Goal: Task Accomplishment & Management: Complete application form

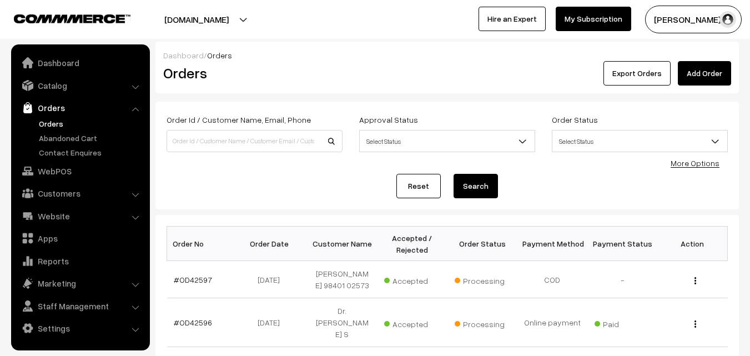
scroll to position [222, 0]
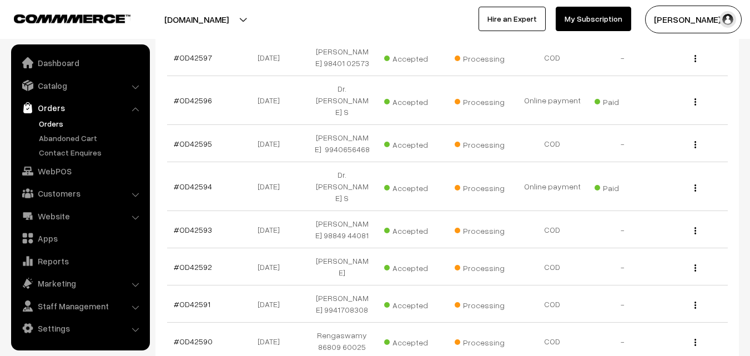
click at [63, 119] on link "Orders" at bounding box center [91, 124] width 110 height 12
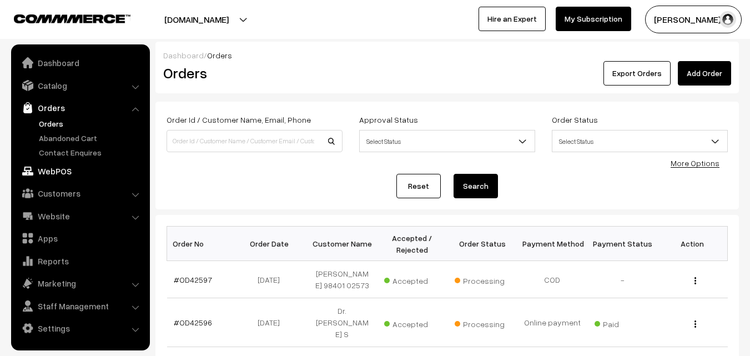
click at [71, 173] on link "WebPOS" at bounding box center [80, 171] width 132 height 20
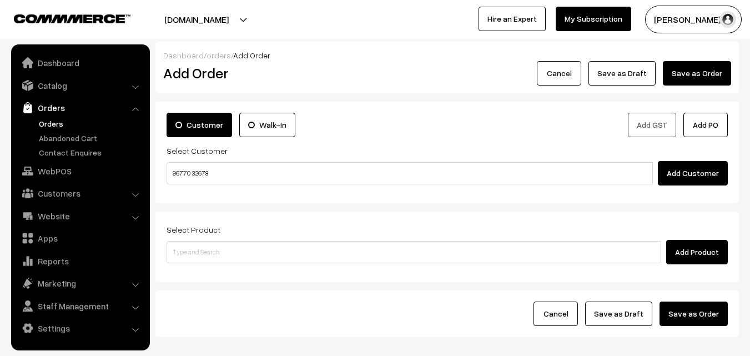
click at [198, 169] on input "96770 32678" at bounding box center [410, 173] width 486 height 22
type input "No customers found."
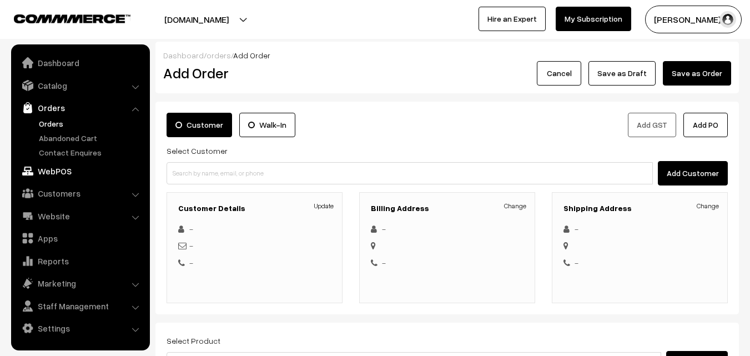
click at [58, 168] on link "WebPOS" at bounding box center [80, 171] width 132 height 20
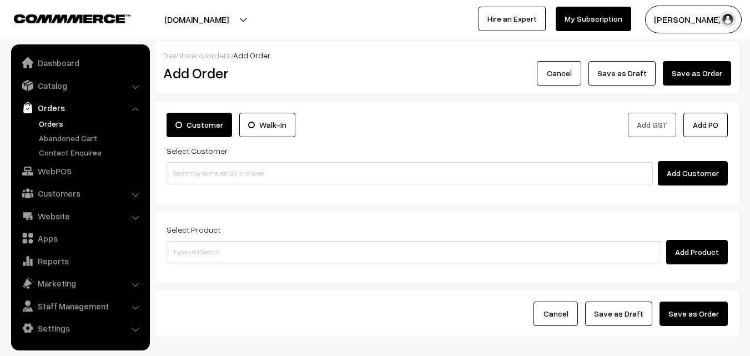
click at [230, 169] on input at bounding box center [410, 173] width 486 height 22
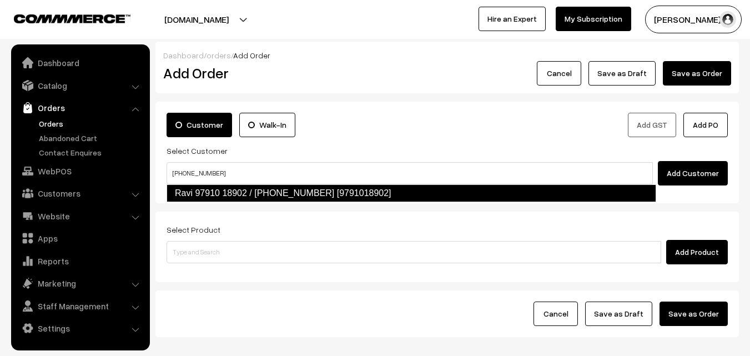
click at [217, 189] on link "Ravi 97910 18902 / +971 50 450 6283 97910 20892 [9791018902]" at bounding box center [412, 193] width 490 height 18
type input "+971 50 450 6283"
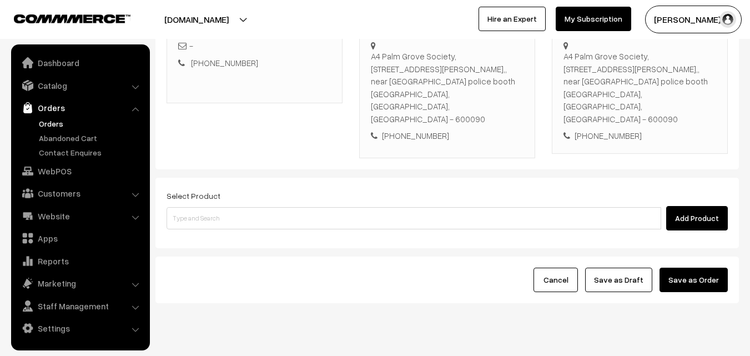
scroll to position [203, 0]
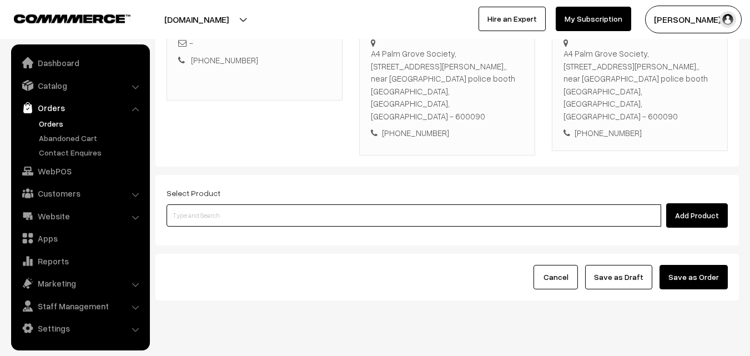
click at [225, 204] on input at bounding box center [414, 215] width 495 height 22
paste input "19th Couple Pack- Tomato Rasam"
type input "19th Couple Pack- Tomato Rasam"
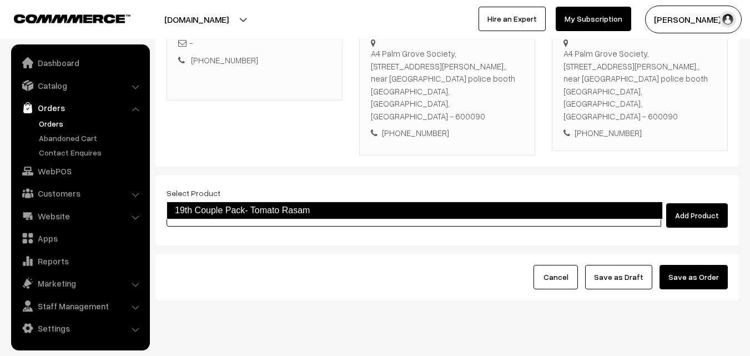
click at [230, 213] on link "19th Couple Pack- Tomato Rasam" at bounding box center [415, 210] width 496 height 18
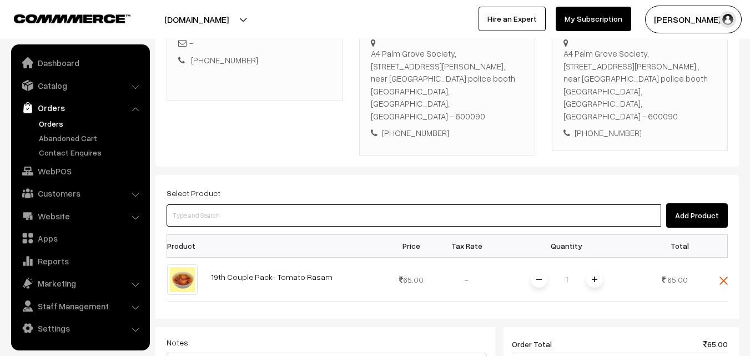
click at [278, 204] on input at bounding box center [414, 215] width 495 height 22
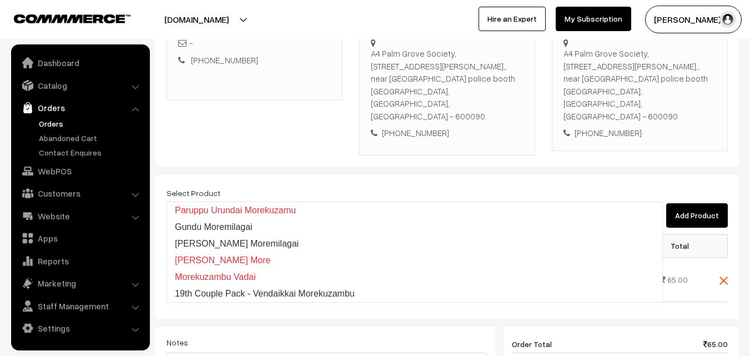
type input "19th Couple Pack - Vendaikkai Morekuzambu"
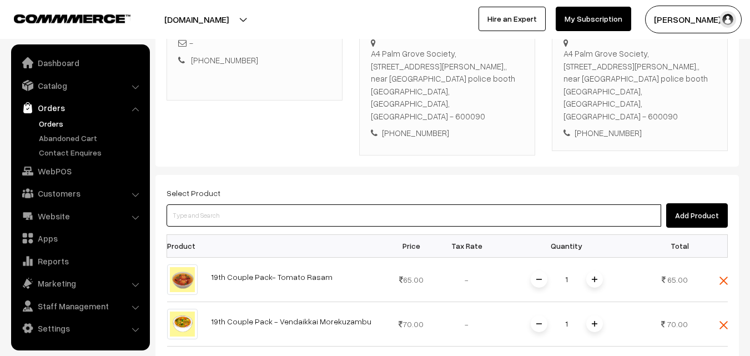
click at [291, 204] on input at bounding box center [414, 215] width 495 height 22
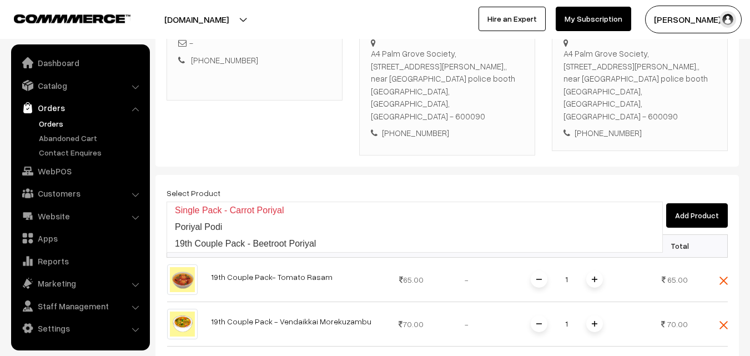
type input "19th Couple Pack - Beetroot Poriyal"
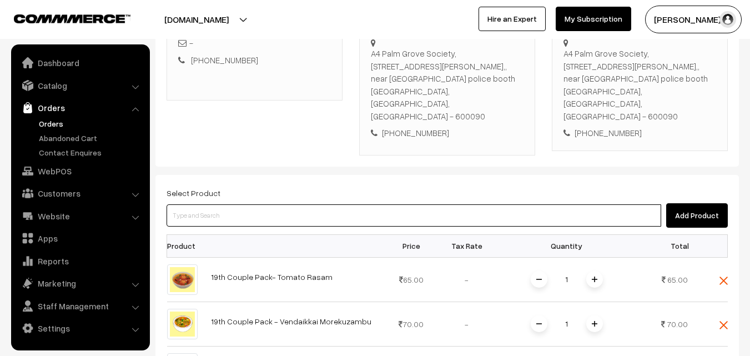
click at [281, 204] on input at bounding box center [414, 215] width 495 height 22
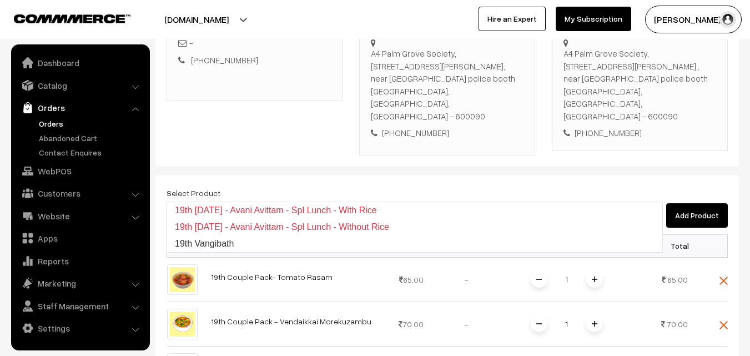
type input "19th Vangibath"
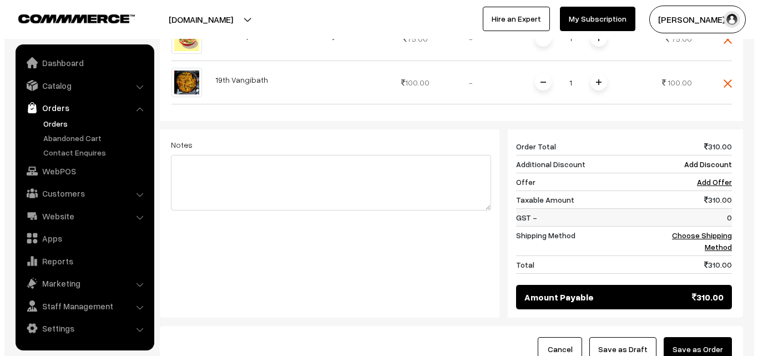
scroll to position [536, 0]
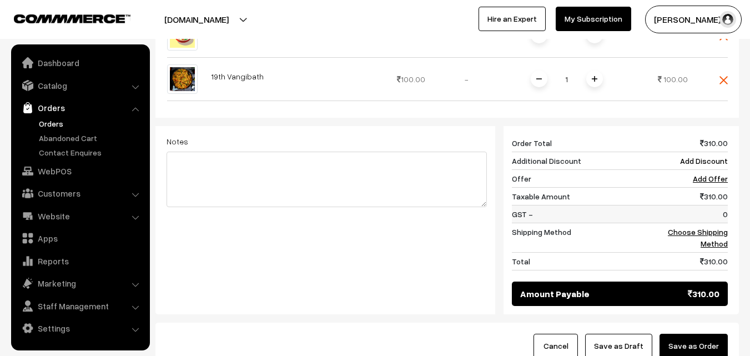
click at [720, 205] on td "0" at bounding box center [693, 214] width 69 height 18
click at [714, 227] on link "Choose Shipping Method" at bounding box center [698, 237] width 60 height 21
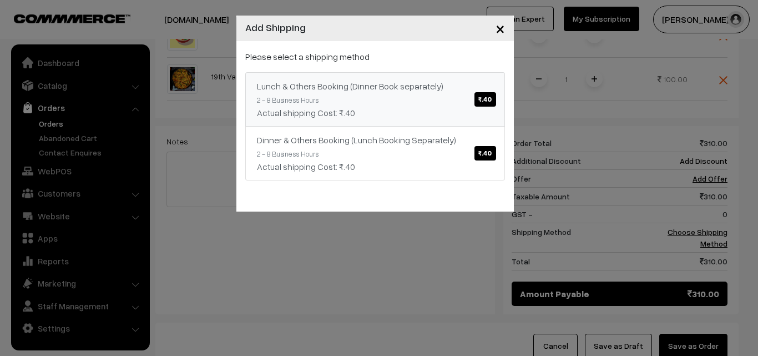
click at [369, 85] on div "Lunch & Others Booking (Dinner Book separately) ₹.40" at bounding box center [375, 85] width 236 height 13
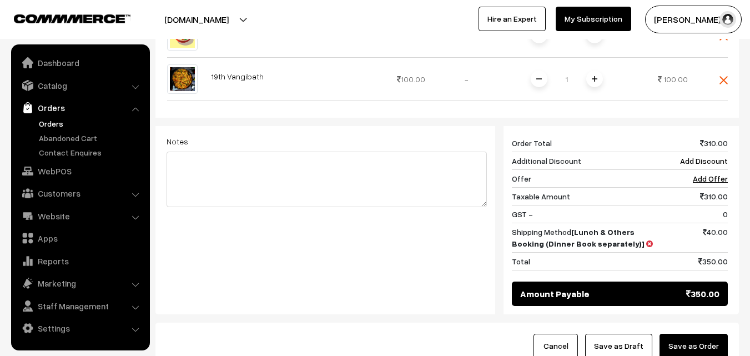
click at [714, 334] on button "Save as Order" at bounding box center [693, 346] width 68 height 24
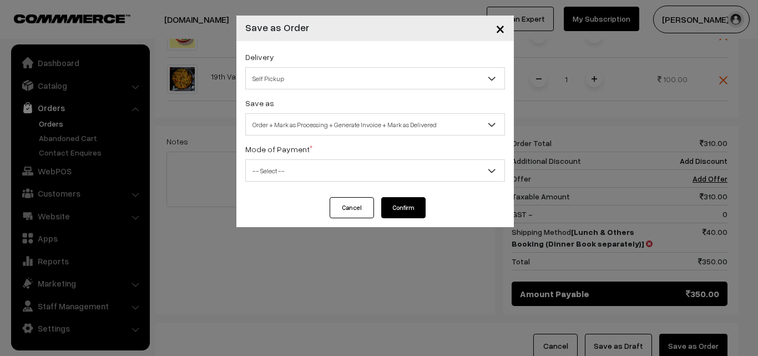
click at [293, 116] on span "Order + Mark as Processing + Generate Invoice + Mark as Delivered" at bounding box center [375, 124] width 259 height 19
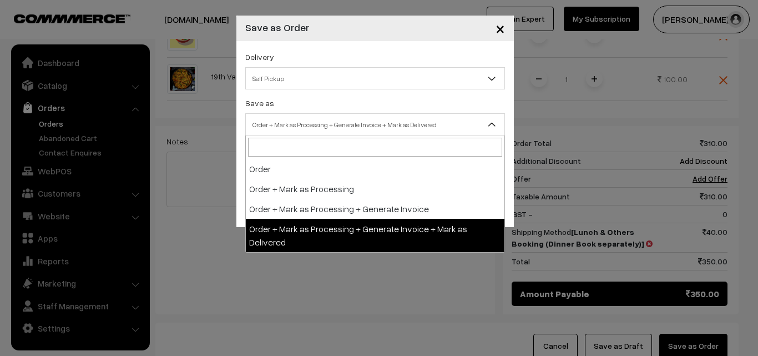
select select "3"
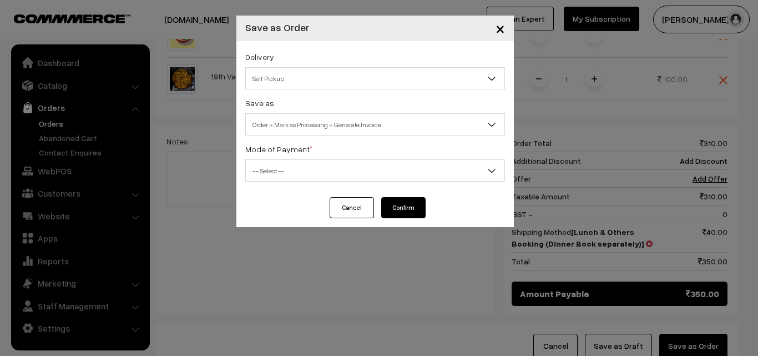
click at [276, 168] on span "-- Select --" at bounding box center [375, 170] width 259 height 19
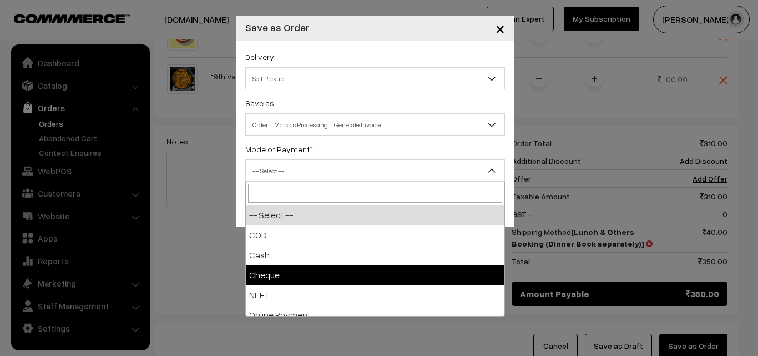
select select "3"
checkbox input "true"
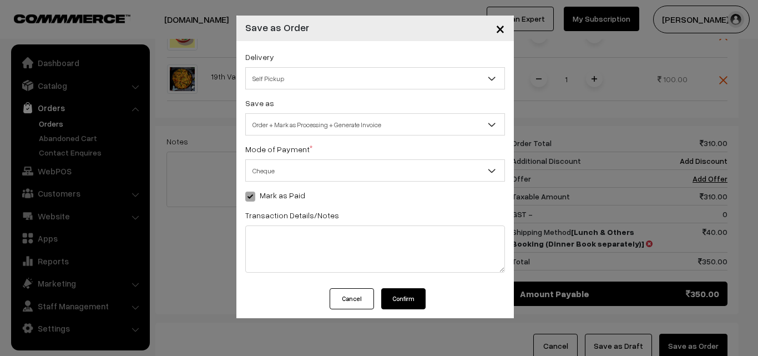
click at [278, 156] on div "Mode of Payment * -- Select -- COD Cash Cheque NEFT Online Payment DD Others" at bounding box center [375, 161] width 260 height 39
click at [278, 165] on span "Cheque" at bounding box center [375, 170] width 259 height 19
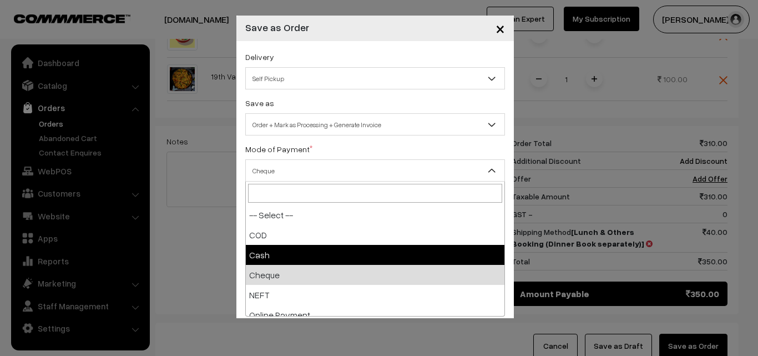
select select "2"
checkbox input "true"
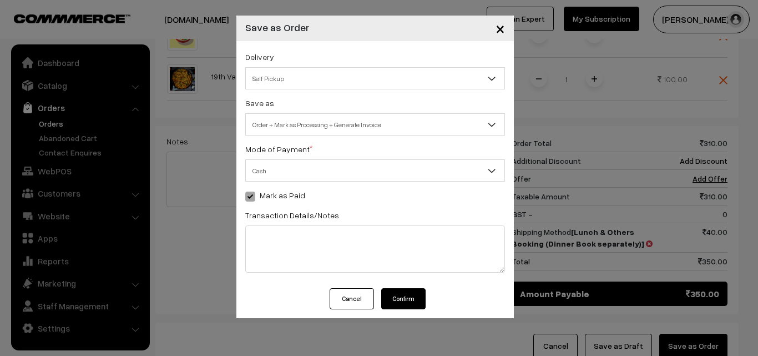
click at [420, 295] on button "Confirm" at bounding box center [403, 298] width 44 height 21
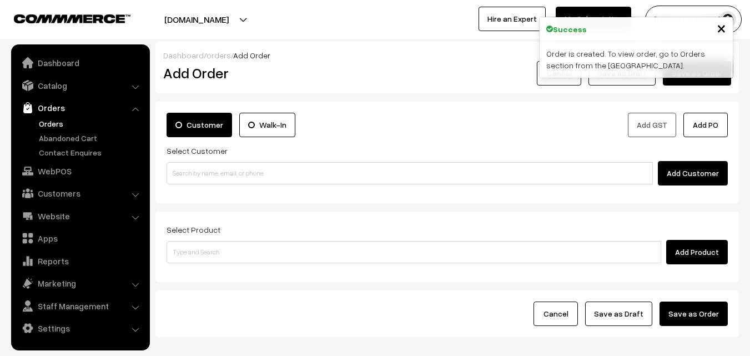
click at [58, 122] on link "Orders" at bounding box center [91, 124] width 110 height 12
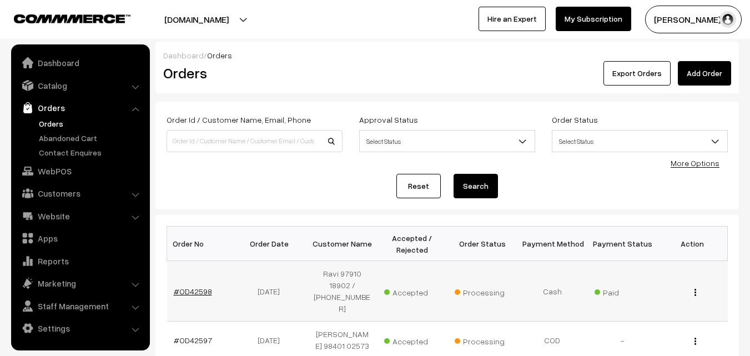
click at [189, 294] on link "#OD42598" at bounding box center [193, 290] width 38 height 9
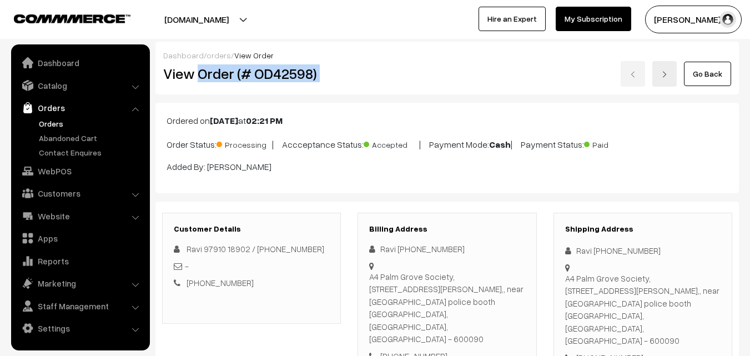
drag, startPoint x: 199, startPoint y: 75, endPoint x: 375, endPoint y: 70, distance: 176.0
click at [375, 70] on div "View Order (# OD42598) Go Back" at bounding box center [447, 74] width 584 height 26
copy div "Order (# OD42598)"
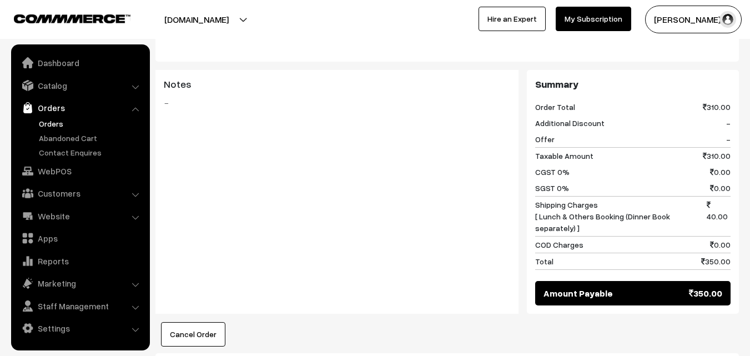
scroll to position [777, 0]
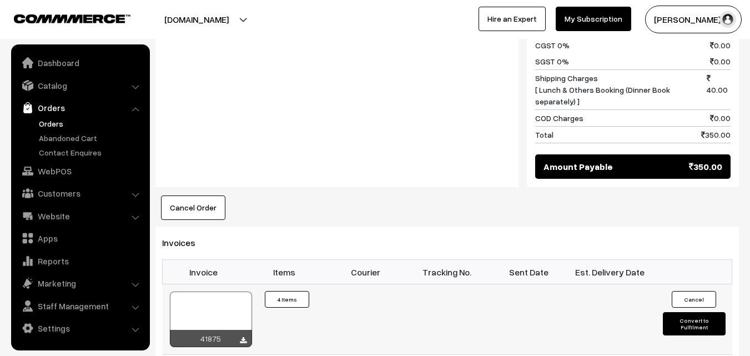
click at [221, 295] on div at bounding box center [211, 319] width 82 height 56
drag, startPoint x: 72, startPoint y: 172, endPoint x: 84, endPoint y: 174, distance: 12.4
click at [73, 172] on link "WebPOS" at bounding box center [80, 171] width 132 height 20
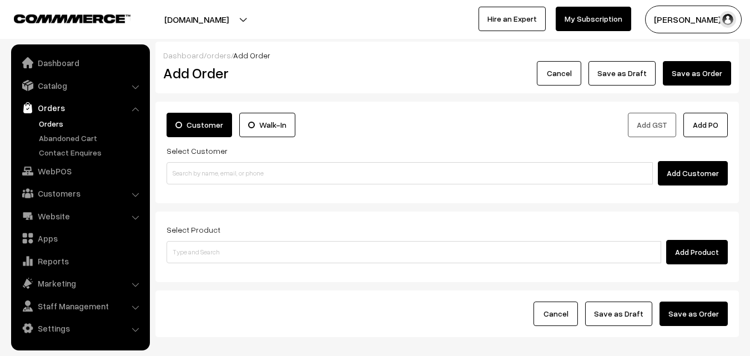
click at [241, 178] on input at bounding box center [410, 173] width 486 height 22
click at [195, 170] on input "96770 32678" at bounding box center [410, 173] width 486 height 22
type input "No customers found."
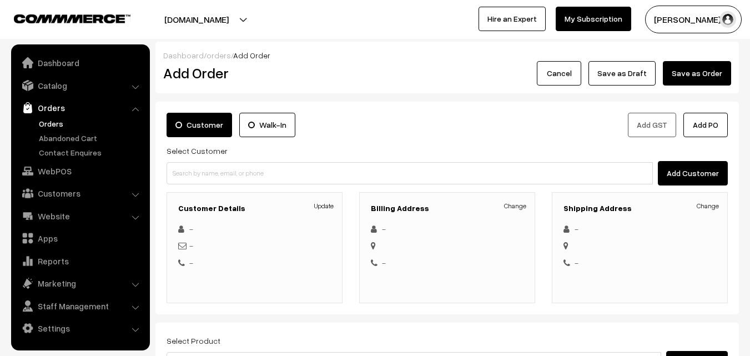
click at [54, 122] on link "Orders" at bounding box center [91, 124] width 110 height 12
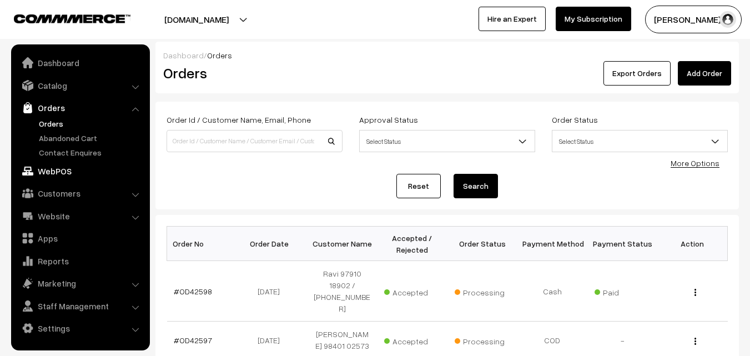
click at [75, 172] on link "WebPOS" at bounding box center [80, 171] width 132 height 20
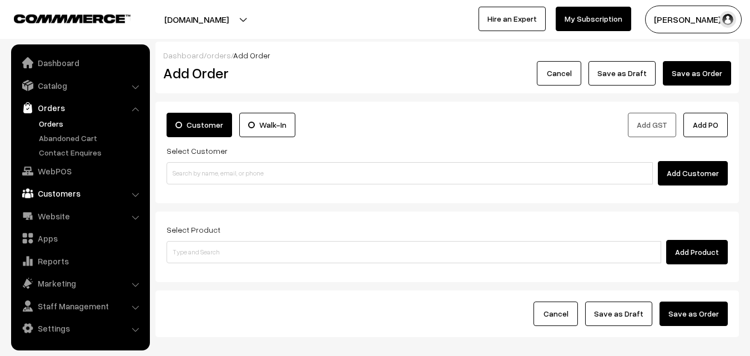
click at [62, 195] on link "Customers" at bounding box center [80, 193] width 132 height 20
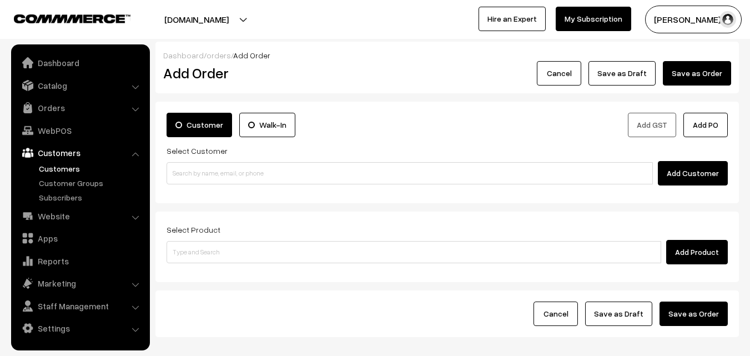
click at [66, 164] on link "Customers" at bounding box center [91, 169] width 110 height 12
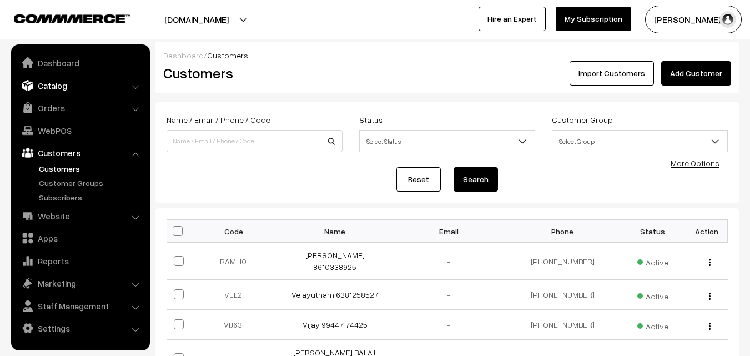
click at [48, 78] on link "Catalog" at bounding box center [80, 85] width 132 height 20
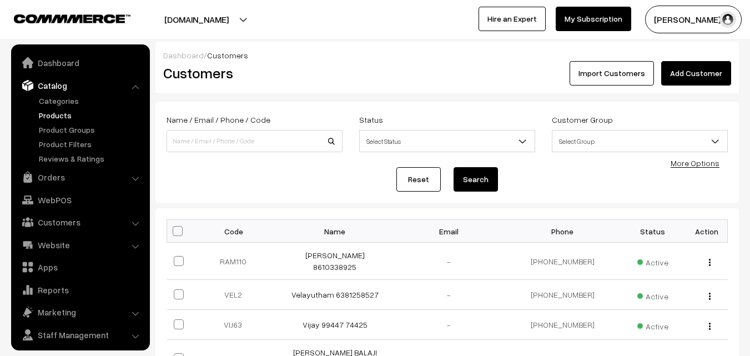
click at [74, 110] on link "Products" at bounding box center [91, 115] width 110 height 12
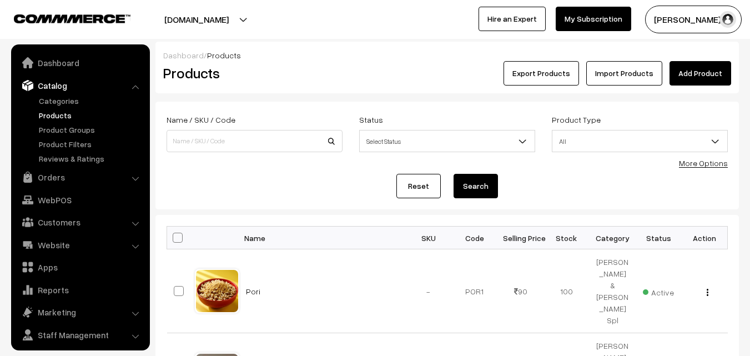
scroll to position [28, 0]
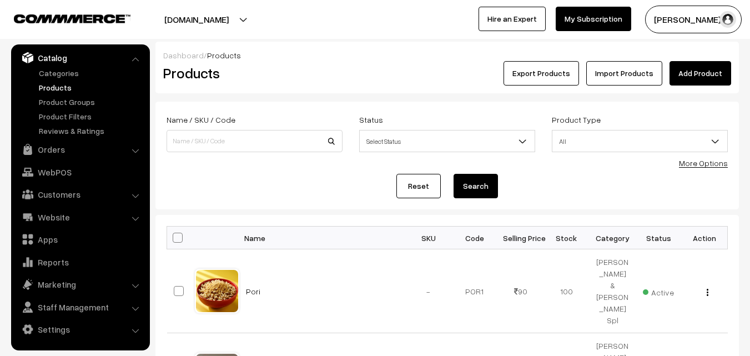
click at [709, 165] on link "More Options" at bounding box center [703, 162] width 49 height 9
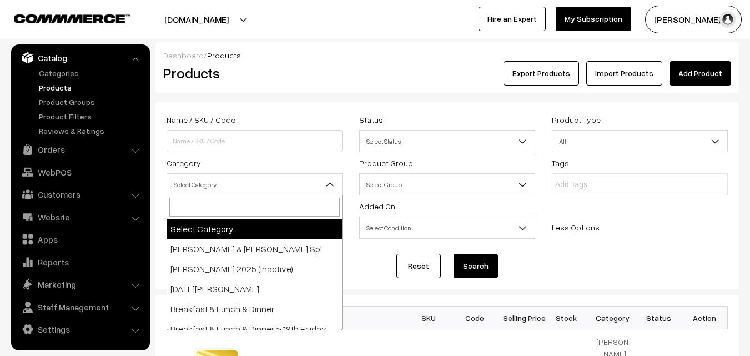
click at [308, 188] on span "Select Category" at bounding box center [254, 184] width 175 height 19
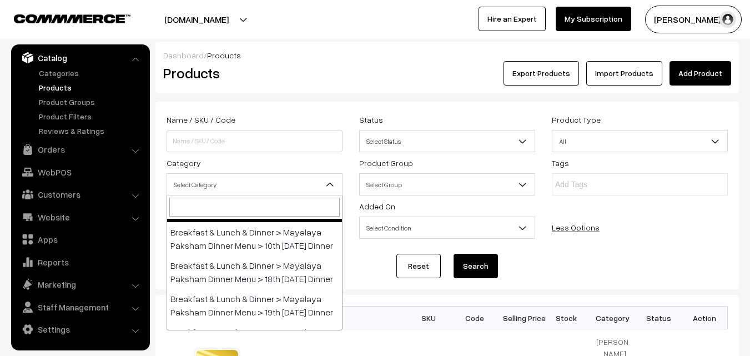
scroll to position [278, 0]
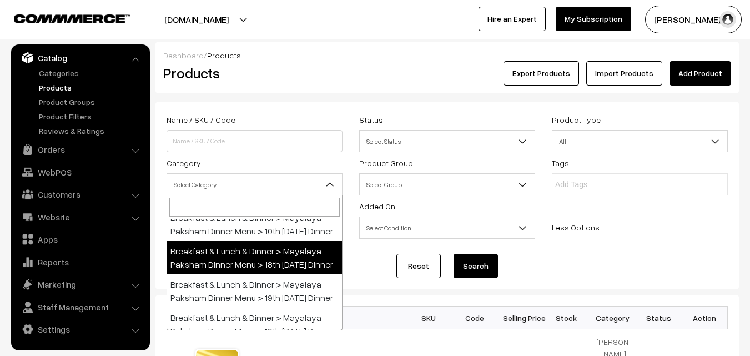
select select "104"
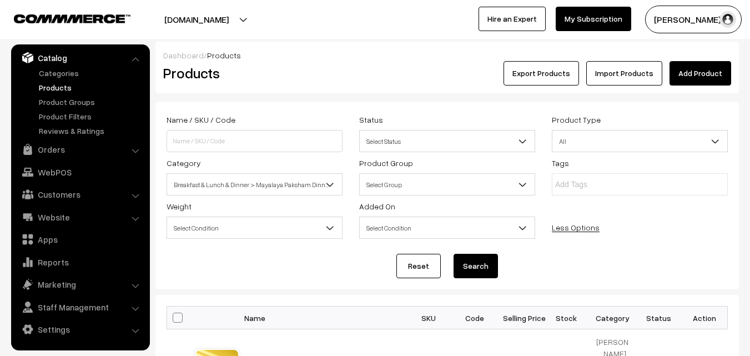
click at [464, 268] on button "Search" at bounding box center [475, 266] width 44 height 24
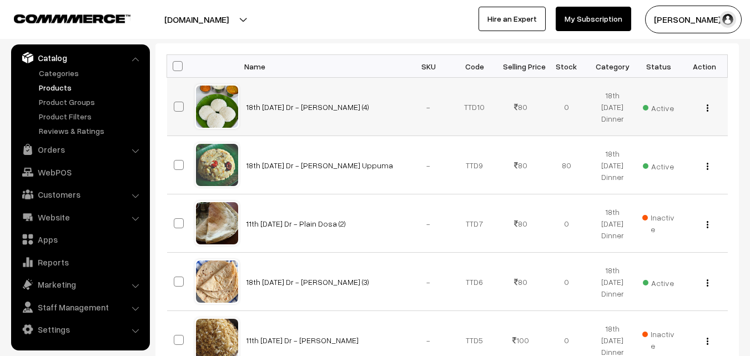
scroll to position [160, 0]
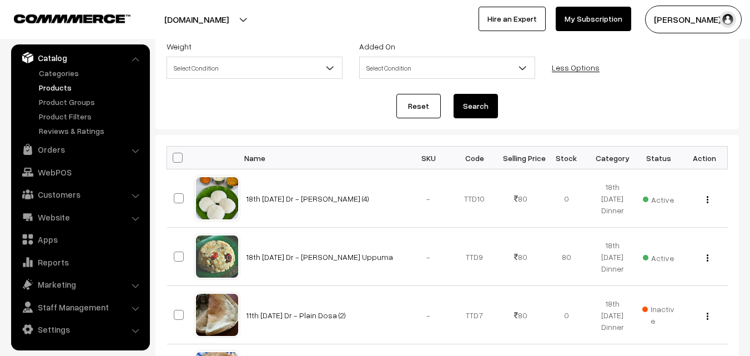
click at [175, 160] on span at bounding box center [178, 158] width 10 height 10
click at [174, 160] on input "checkbox" at bounding box center [170, 157] width 7 height 7
checkbox input "true"
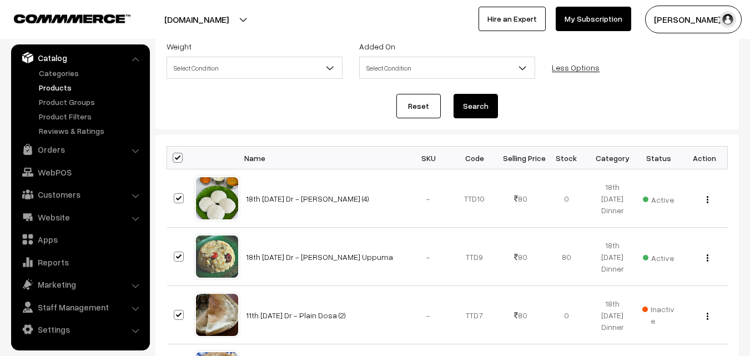
checkbox input "true"
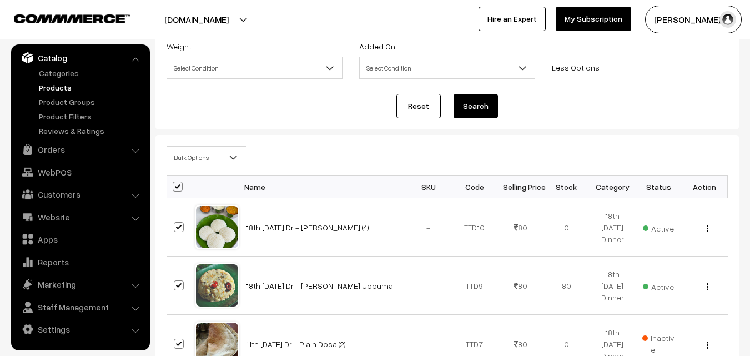
click at [190, 157] on span "Bulk Options" at bounding box center [206, 157] width 79 height 19
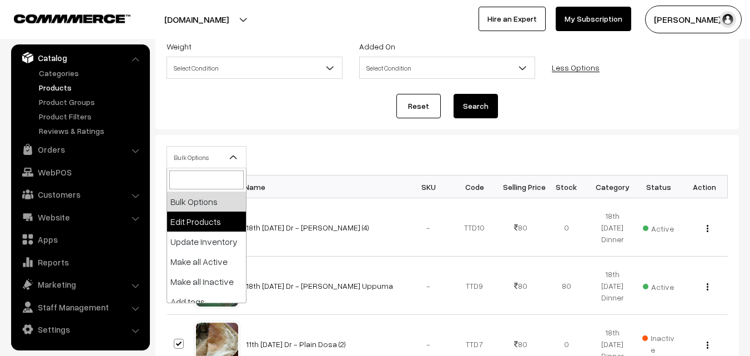
select select "editProduct"
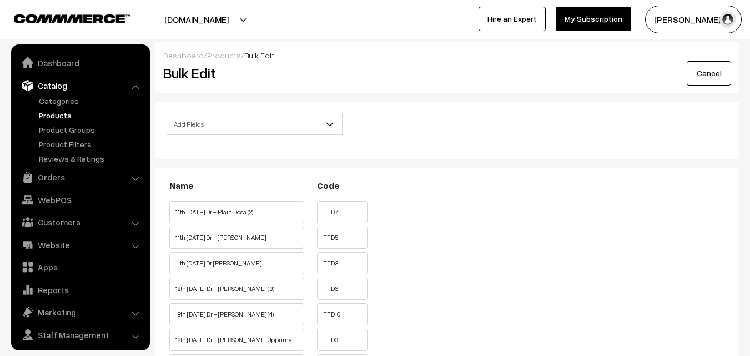
click at [219, 119] on span "Add Fields" at bounding box center [254, 123] width 175 height 19
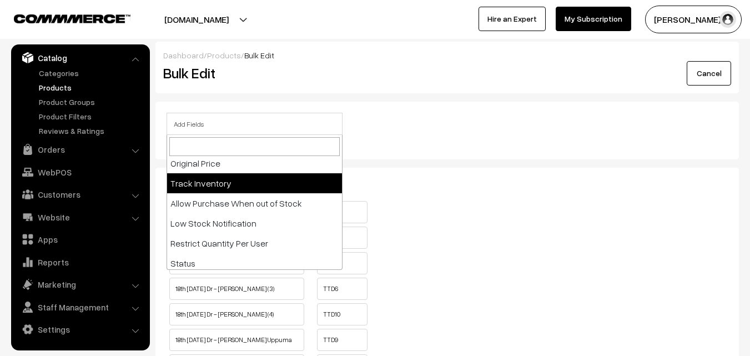
scroll to position [167, 0]
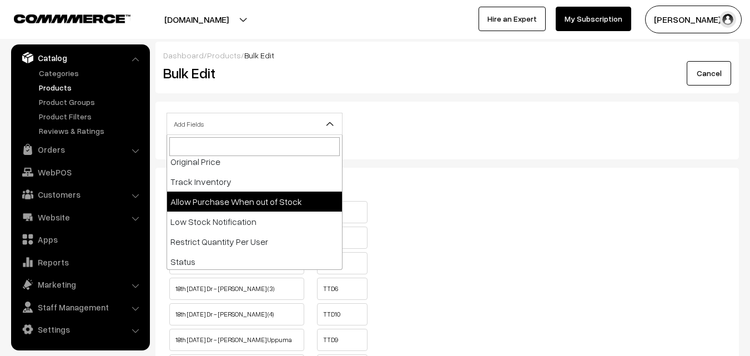
select select "allow-purchase"
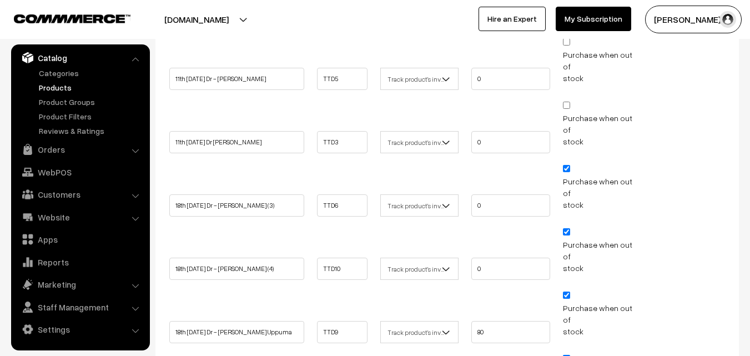
scroll to position [278, 0]
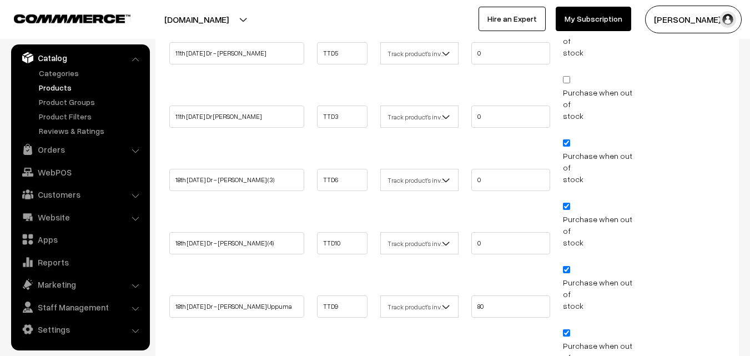
click at [563, 139] on input "Purchase when out of stock" at bounding box center [566, 142] width 7 height 7
checkbox input "false"
click at [566, 203] on input "Purchase when out of stock" at bounding box center [566, 206] width 7 height 7
checkbox input "false"
click at [569, 266] on input "Purchase when out of stock" at bounding box center [566, 269] width 7 height 7
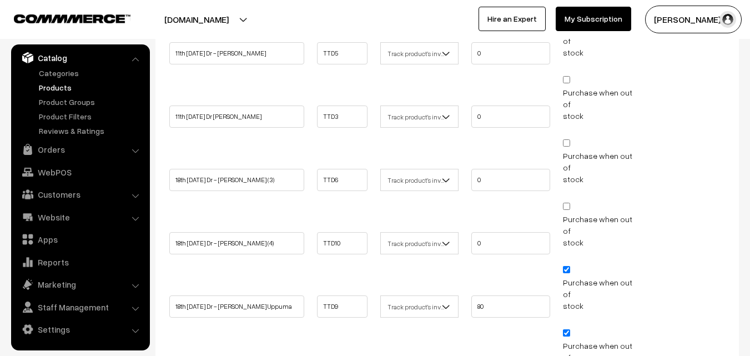
checkbox input "false"
drag, startPoint x: 501, startPoint y: 240, endPoint x: 392, endPoint y: 244, distance: 108.8
click at [392, 263] on ul "18th [DATE] Dr - [PERSON_NAME] Uppuma TTD9 Don't track inventory 80" at bounding box center [447, 290] width 561 height 54
type input "0"
click at [565, 329] on input "Purchase when out of stock" at bounding box center [566, 332] width 7 height 7
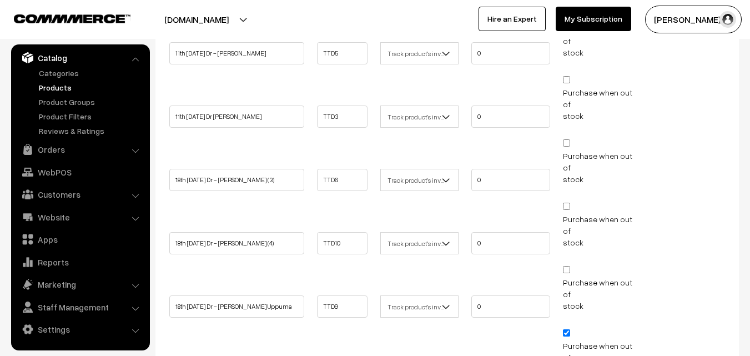
checkbox input "false"
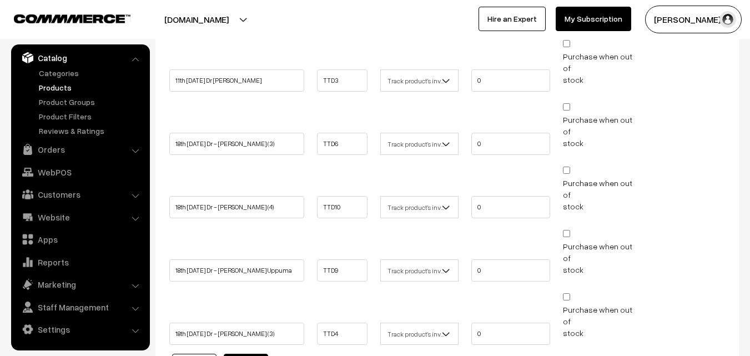
scroll to position [351, 0]
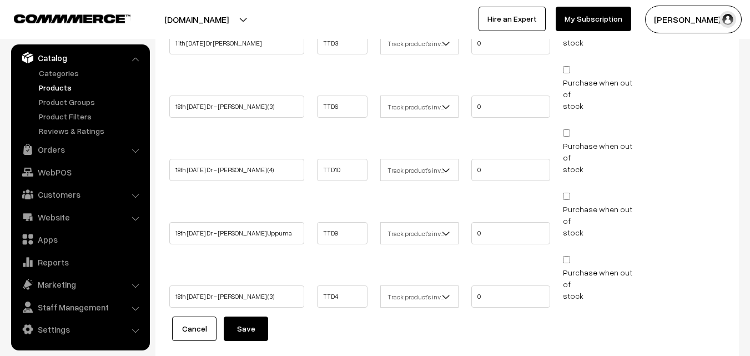
click at [252, 316] on button "Save" at bounding box center [246, 328] width 44 height 24
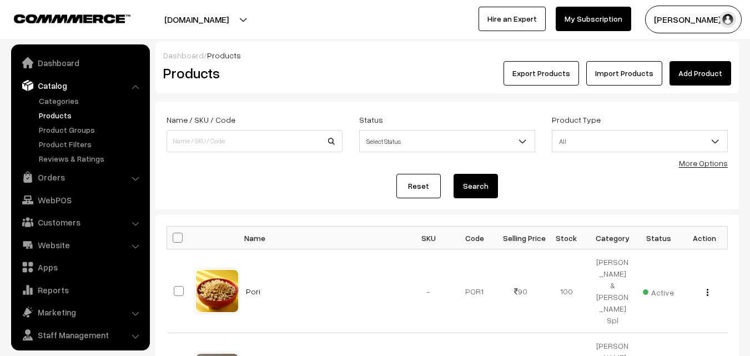
scroll to position [28, 0]
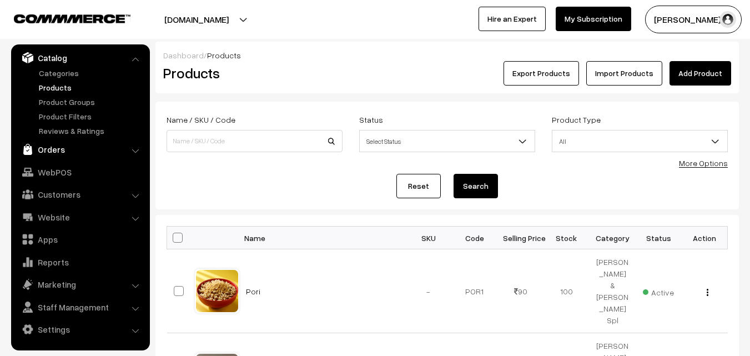
click at [60, 152] on link "Orders" at bounding box center [80, 149] width 132 height 20
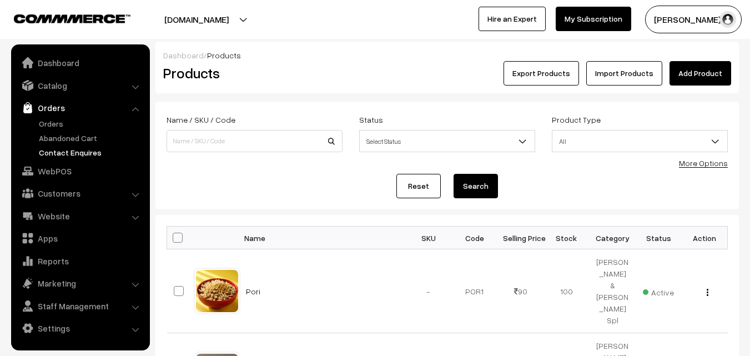
scroll to position [0, 0]
click at [56, 123] on link "Orders" at bounding box center [91, 124] width 110 height 12
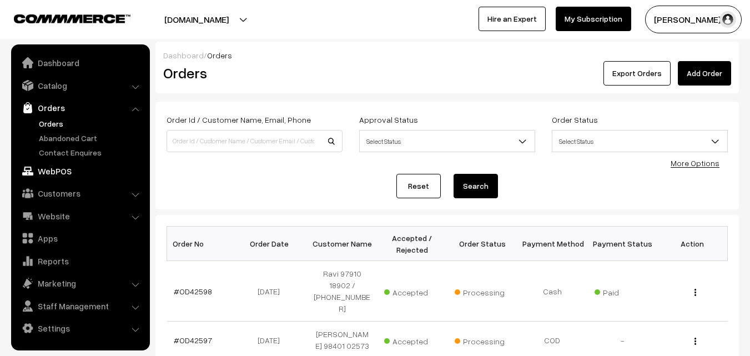
click at [54, 174] on link "WebPOS" at bounding box center [80, 171] width 132 height 20
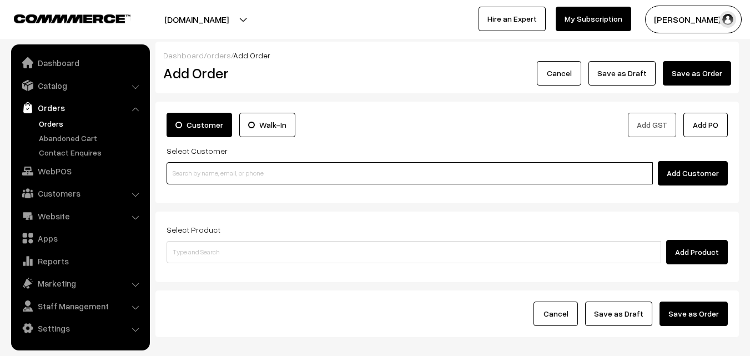
click at [246, 177] on input at bounding box center [410, 173] width 486 height 22
click at [236, 164] on input at bounding box center [410, 173] width 486 height 22
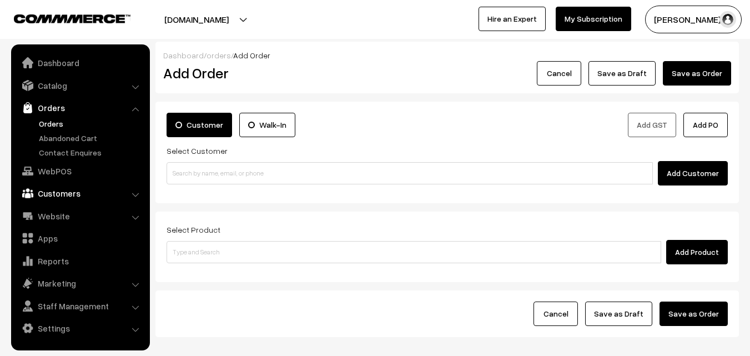
click at [69, 195] on link "Customers" at bounding box center [80, 193] width 132 height 20
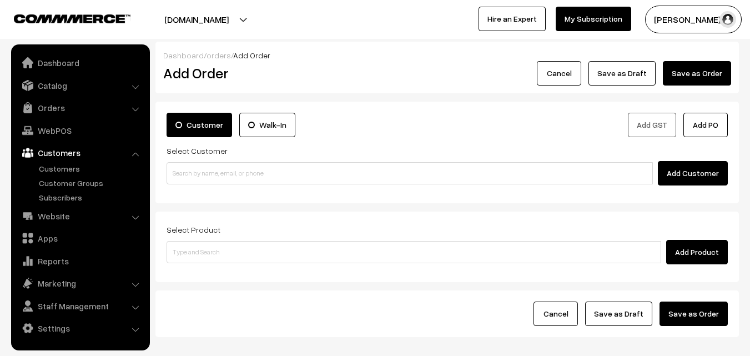
click at [71, 160] on link "Customers" at bounding box center [80, 153] width 132 height 20
click at [71, 165] on link "Customers" at bounding box center [91, 169] width 110 height 12
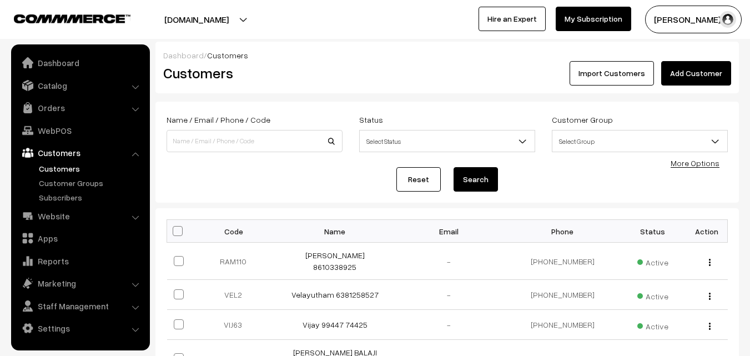
click at [707, 77] on link "Add Customer" at bounding box center [696, 73] width 70 height 24
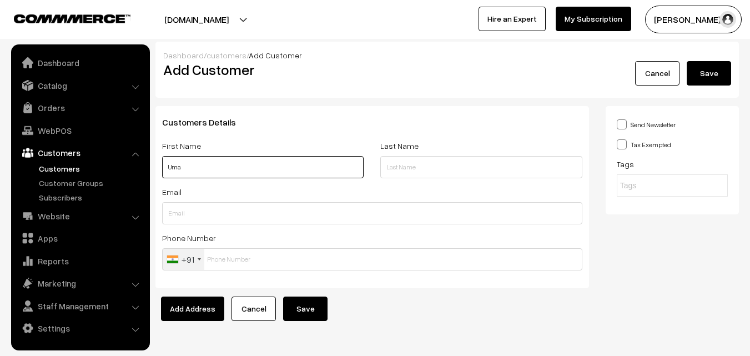
paste input "96770 32678"
type input "Uma 96770 32678"
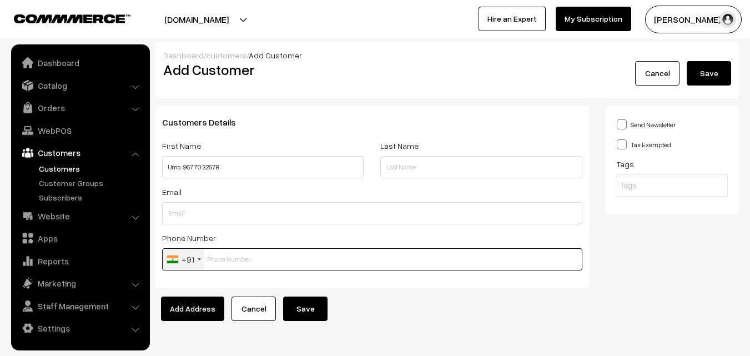
click at [224, 254] on input "text" at bounding box center [372, 259] width 420 height 22
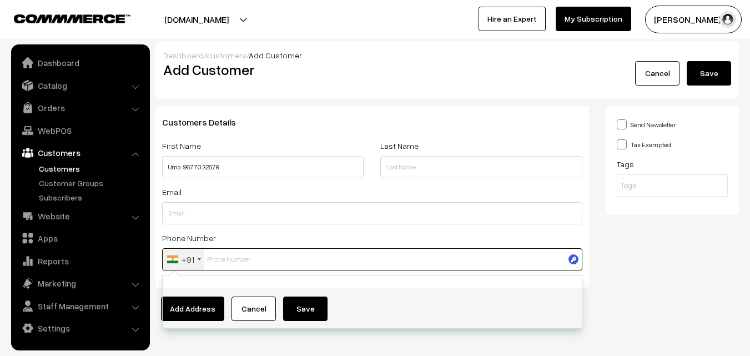
paste input "96770 3267"
drag, startPoint x: 233, startPoint y: 256, endPoint x: 241, endPoint y: 260, distance: 9.2
click at [235, 256] on input "96770 3267" at bounding box center [372, 259] width 420 height 22
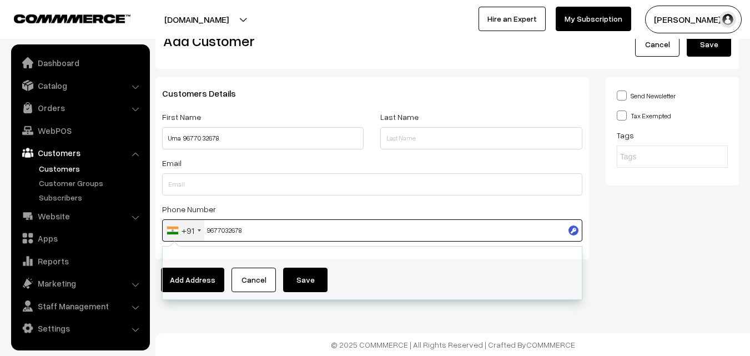
type input "9677032678"
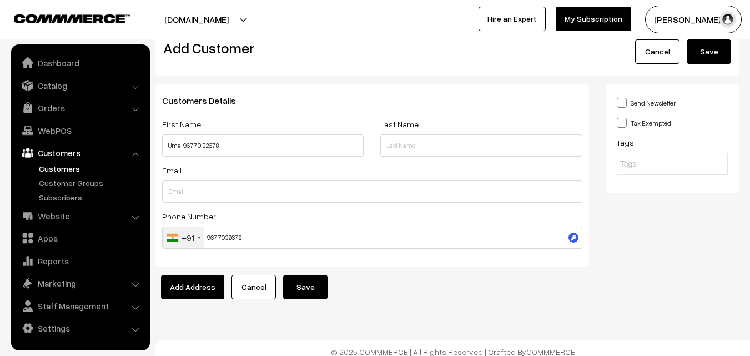
scroll to position [0, 0]
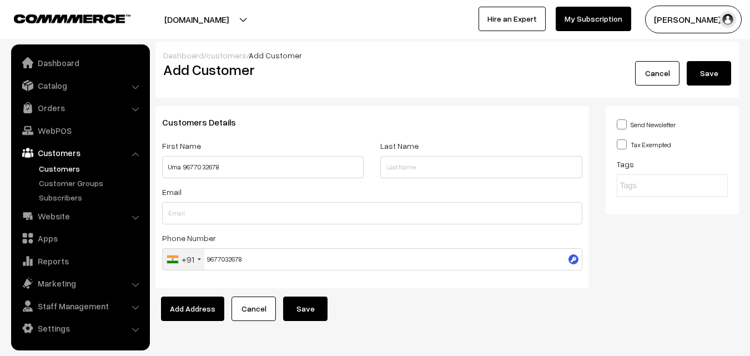
click at [315, 307] on button "Save" at bounding box center [305, 308] width 44 height 24
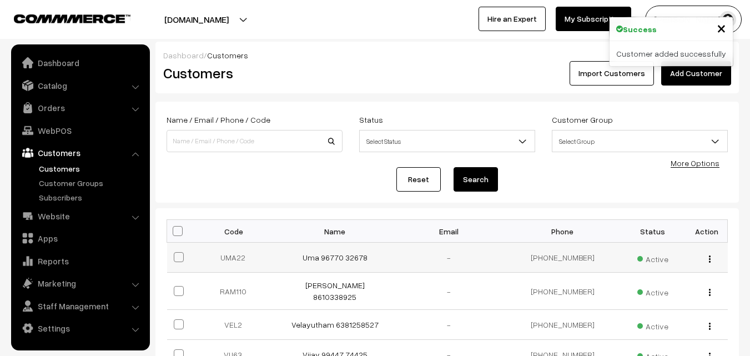
click at [352, 248] on td "Uma 96770 32678" at bounding box center [335, 258] width 114 height 30
click at [350, 251] on td "Uma 96770 32678" at bounding box center [335, 258] width 114 height 30
click at [350, 254] on link "Uma 96770 32678" at bounding box center [334, 257] width 65 height 9
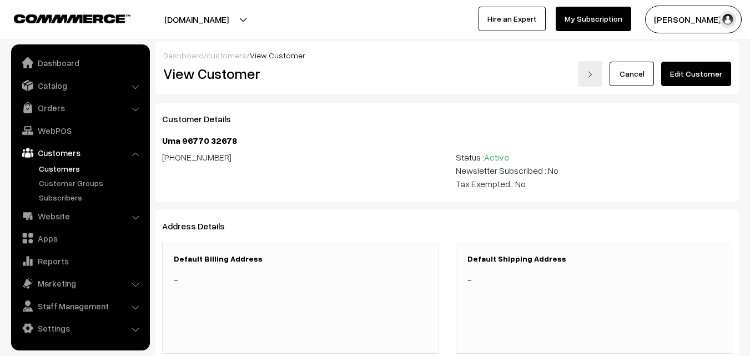
drag, startPoint x: 707, startPoint y: 74, endPoint x: 687, endPoint y: 100, distance: 32.5
click at [705, 74] on link "Edit Customer" at bounding box center [696, 74] width 70 height 24
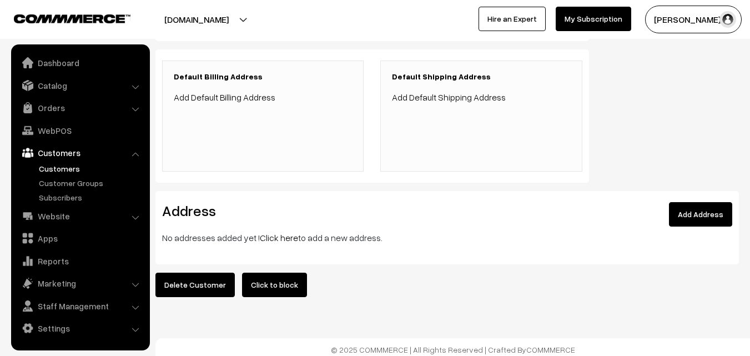
scroll to position [201, 0]
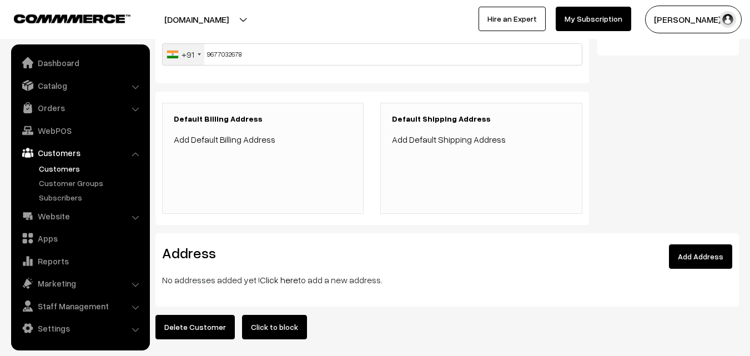
click at [280, 283] on link "Click here" at bounding box center [279, 279] width 38 height 11
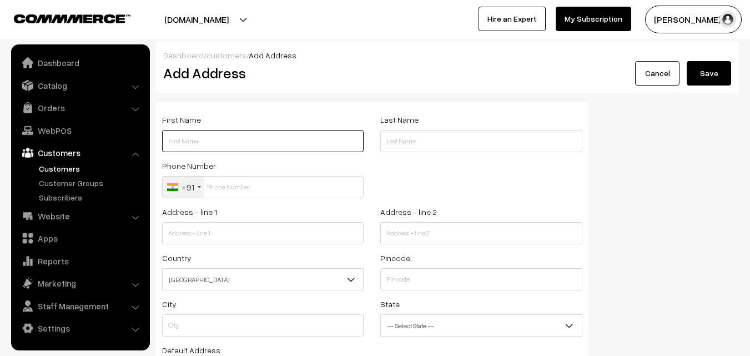
click at [198, 139] on input "text" at bounding box center [262, 141] width 201 height 22
paste input "Uma"
paste input "96770 32678"
type input "Uma 96770 32678"
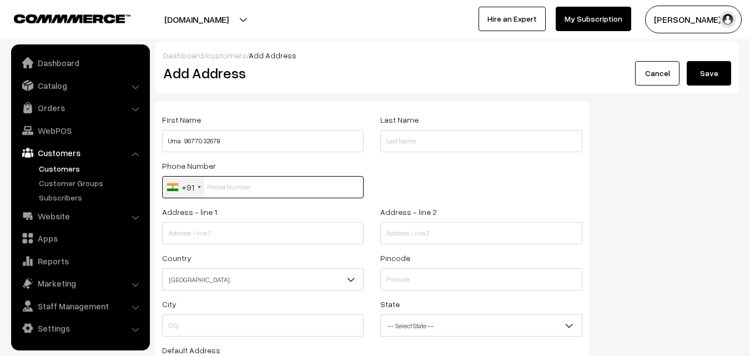
click at [225, 185] on input "text" at bounding box center [262, 187] width 201 height 22
paste input "96770 326"
click at [225, 187] on input "96770 326" at bounding box center [262, 187] width 201 height 22
type input "9677032678"
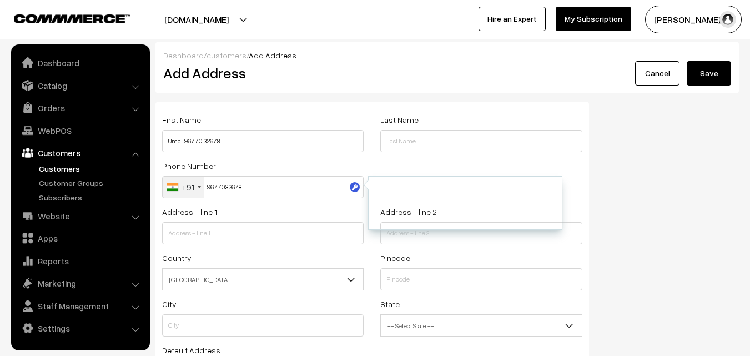
click at [226, 253] on div "Country Select Afghanistan Albania Algeria American Samoa Andorra Angola Anguil…" at bounding box center [262, 270] width 201 height 39
click at [230, 220] on div "Address - line 1" at bounding box center [262, 224] width 201 height 39
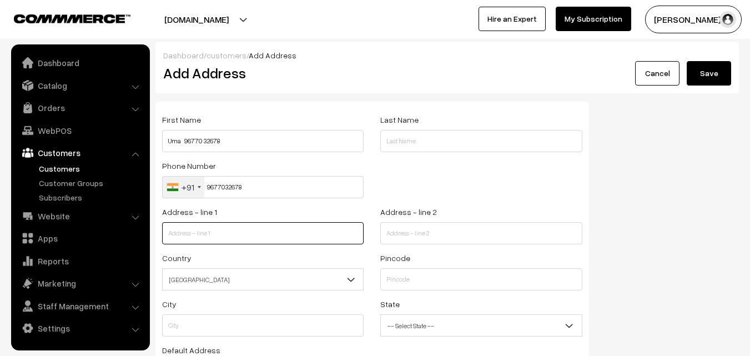
click at [256, 232] on input "text" at bounding box center [262, 233] width 201 height 22
paste input "Flat no.10, R R Foundations, 102/46, Dr Ranga Road, 3rd floor, Mylapore, Chenna…"
drag, startPoint x: 256, startPoint y: 234, endPoint x: 366, endPoint y: 239, distance: 110.0
click at [367, 239] on div "Address - line 1 Flat no.10, R R Foundations, 102/46, Dr Ranga Road, 3rd floor,…" at bounding box center [263, 228] width 218 height 46
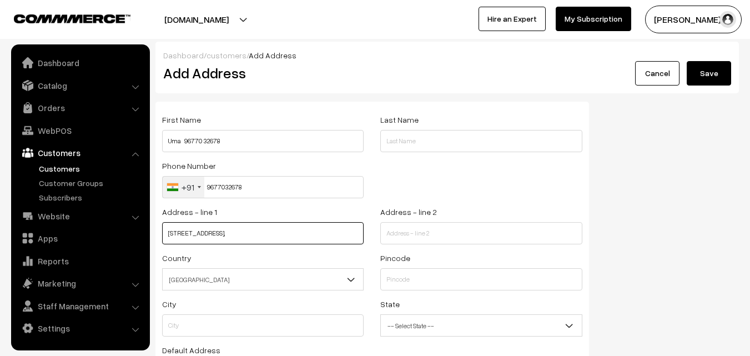
scroll to position [0, 0]
type input "Flat no.10, R R Foundations, 102/46, Dr Ranga Road,"
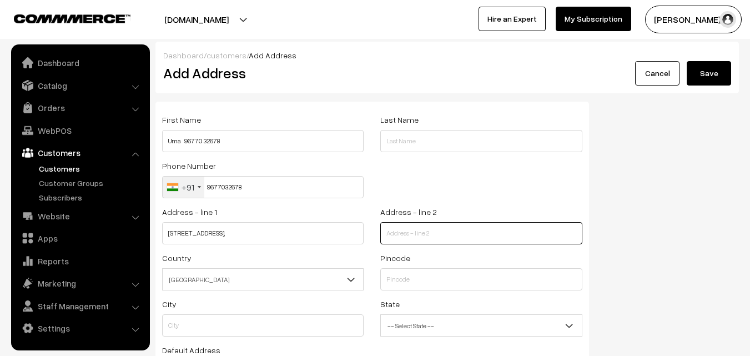
click at [411, 226] on input "text" at bounding box center [480, 233] width 201 height 22
paste input "3rd floor, Mylapore, Chennai 600 004"
type input "3rd floor, Mylapore, Chennai 600 004"
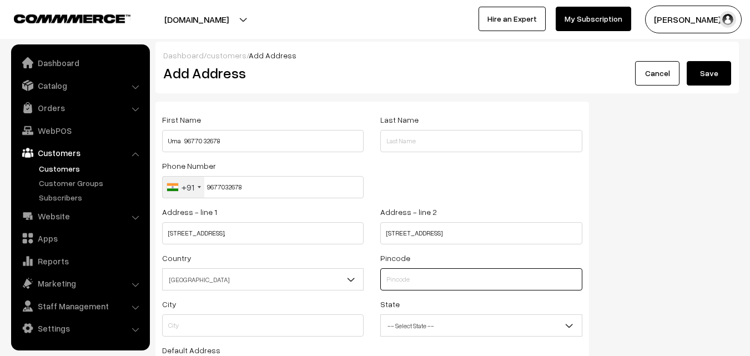
click at [412, 273] on input "text" at bounding box center [480, 279] width 201 height 22
click at [413, 280] on input "text" at bounding box center [480, 279] width 201 height 22
type input "600004"
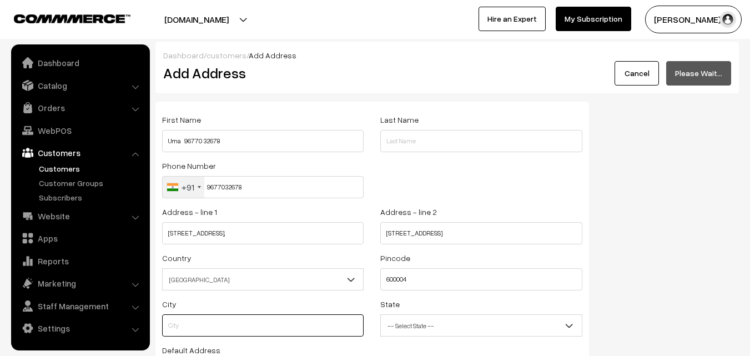
type input "Chennai"
select select "Tamil Nadu"
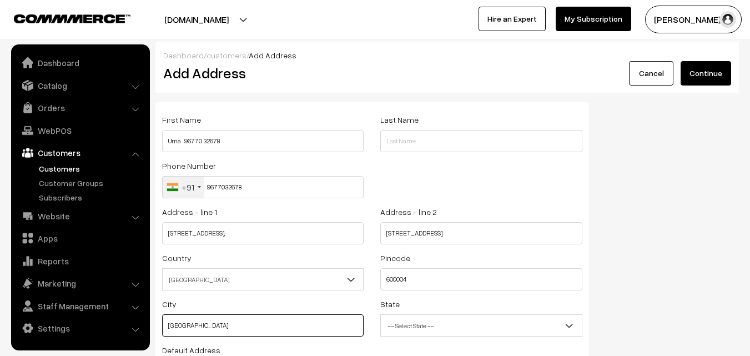
scroll to position [56, 0]
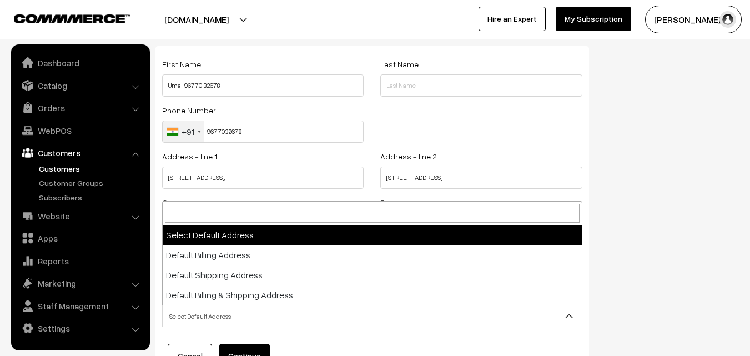
click at [229, 316] on span "Select Default Address" at bounding box center [372, 315] width 419 height 19
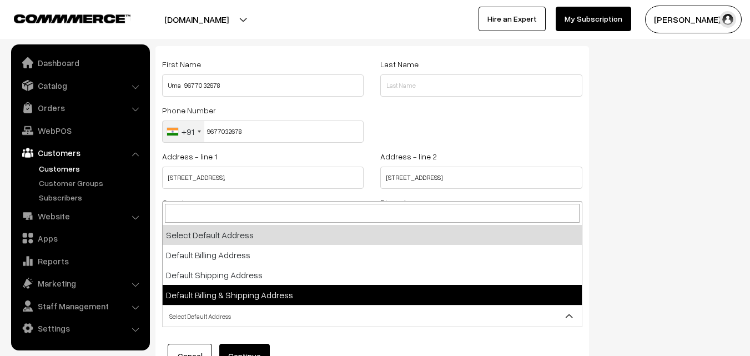
select select "3"
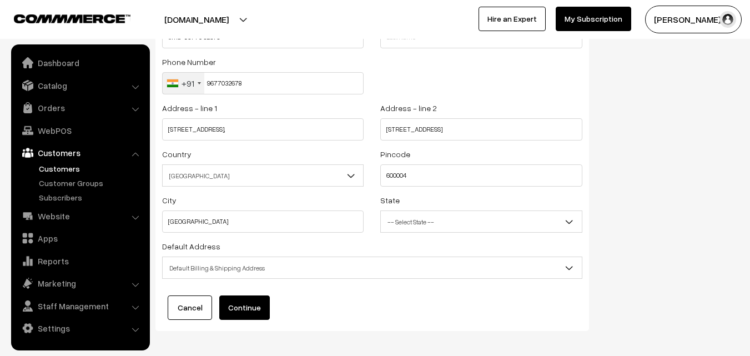
scroll to position [151, 0]
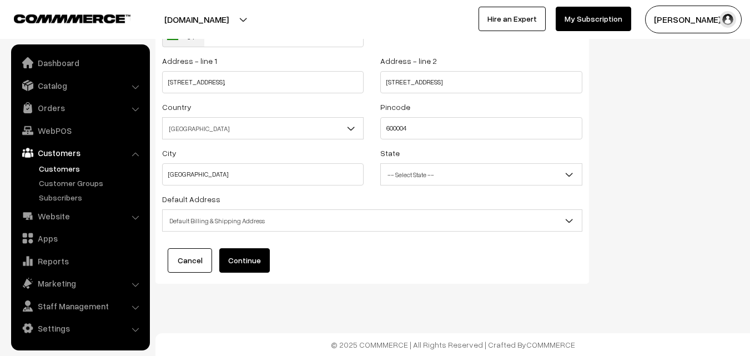
click at [241, 255] on button "Continue" at bounding box center [244, 260] width 51 height 24
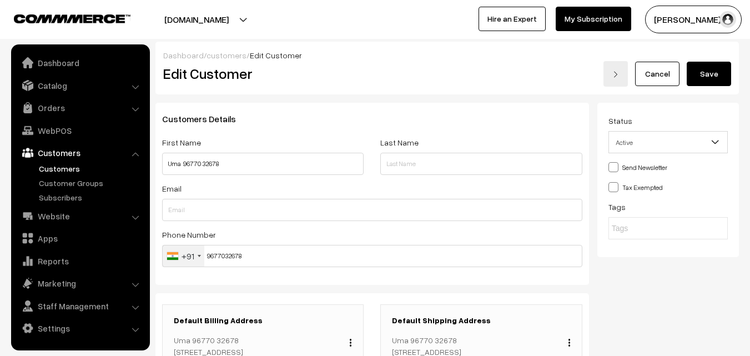
click at [714, 70] on button "Save" at bounding box center [709, 74] width 44 height 24
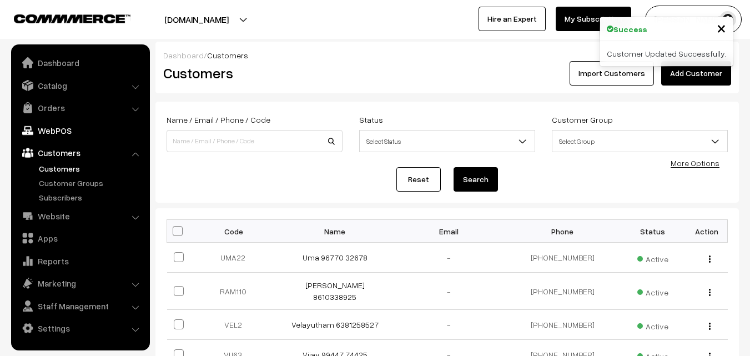
click at [52, 130] on link "WebPOS" at bounding box center [80, 130] width 132 height 20
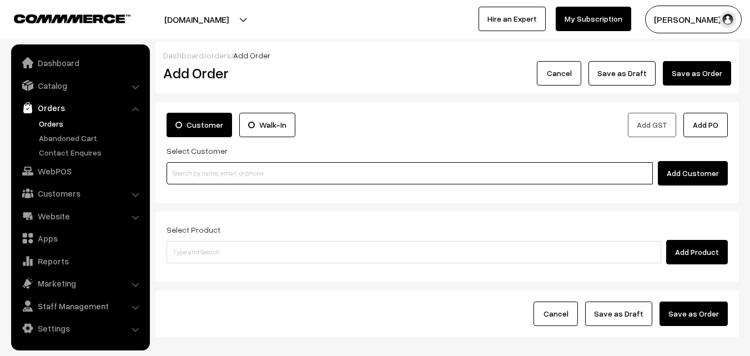
click at [222, 173] on input at bounding box center [410, 173] width 486 height 22
paste input "96770 32678"
click at [194, 173] on input "96770 32678" at bounding box center [410, 173] width 486 height 22
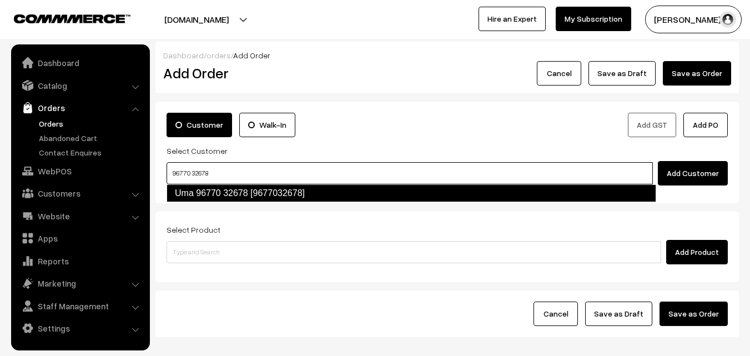
click at [199, 191] on link "Uma 96770 32678 [9677032678]" at bounding box center [412, 193] width 490 height 18
type input "96770 32678"
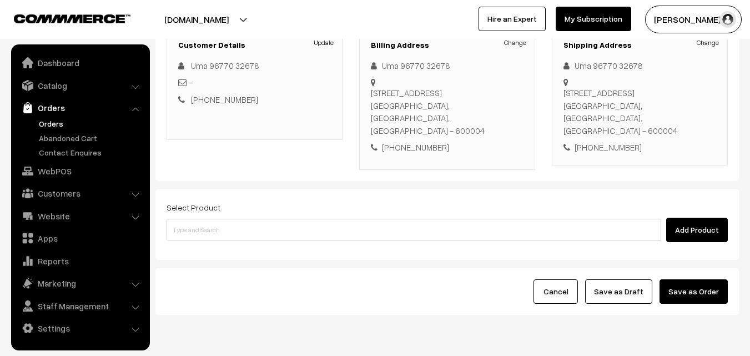
scroll to position [167, 0]
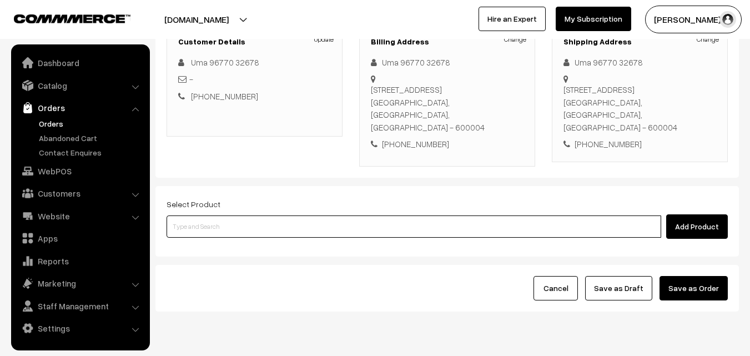
click at [308, 219] on input at bounding box center [414, 226] width 495 height 22
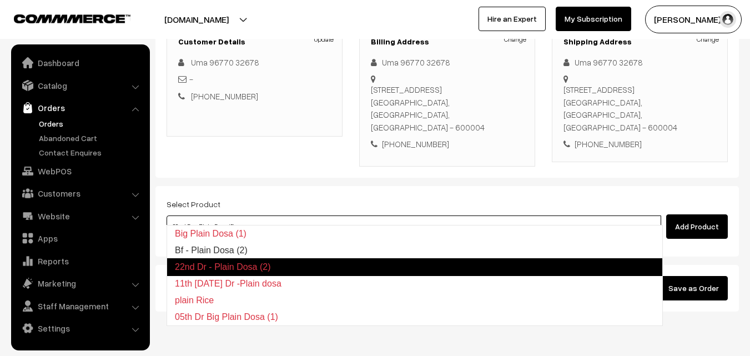
type input "Bf - Plain Dosa (2)"
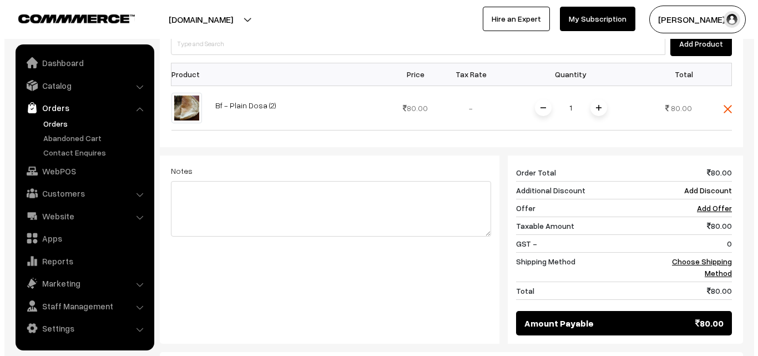
scroll to position [444, 0]
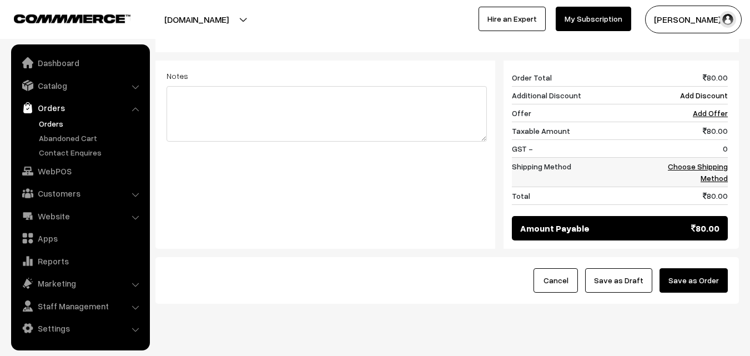
click at [695, 159] on td "Choose Shipping Method" at bounding box center [693, 171] width 69 height 29
click at [695, 162] on link "Choose Shipping Method" at bounding box center [698, 172] width 60 height 21
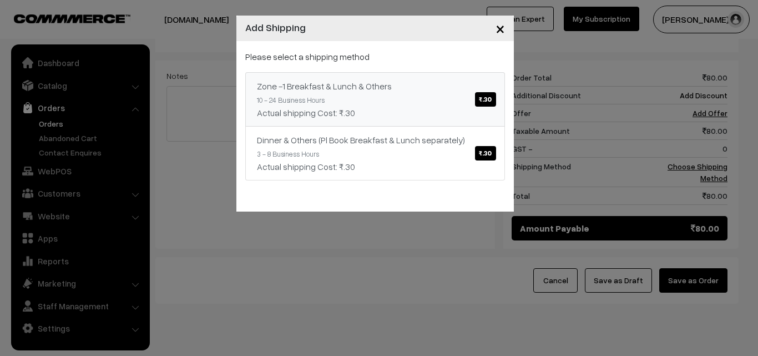
click at [381, 110] on div "Actual shipping Cost: ₹.30" at bounding box center [375, 112] width 236 height 13
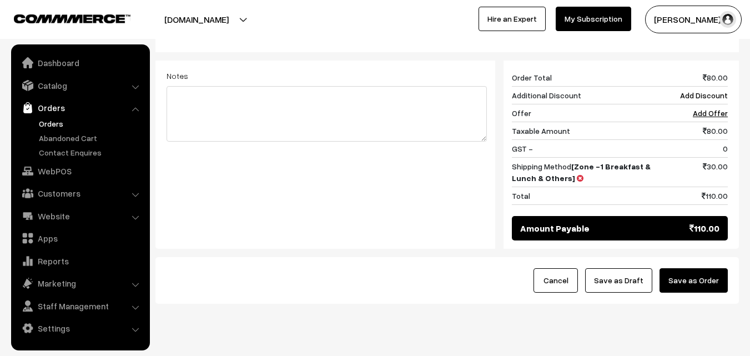
click at [702, 268] on button "Save as Order" at bounding box center [693, 280] width 68 height 24
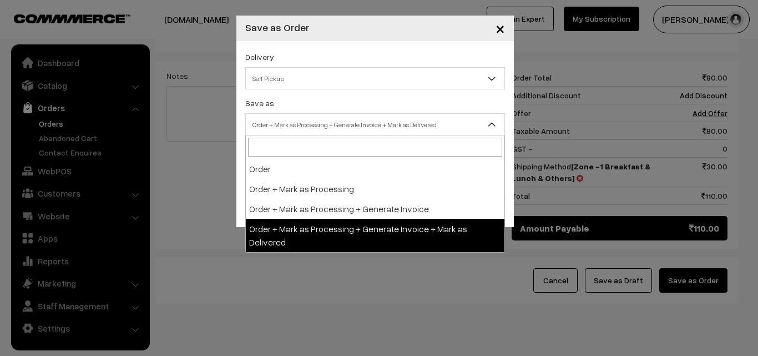
click at [319, 120] on span "Order + Mark as Processing + Generate Invoice + Mark as Delivered" at bounding box center [375, 124] width 259 height 19
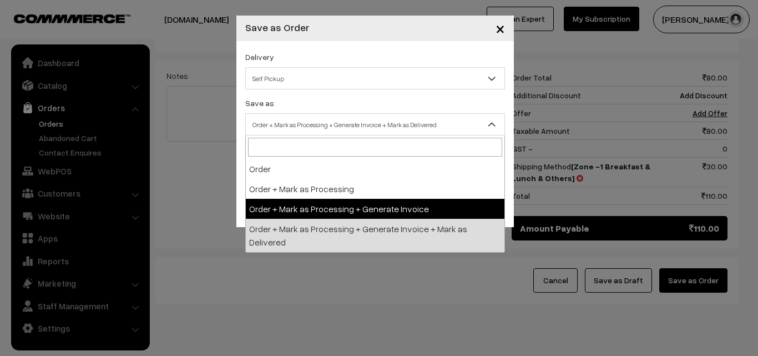
select select "3"
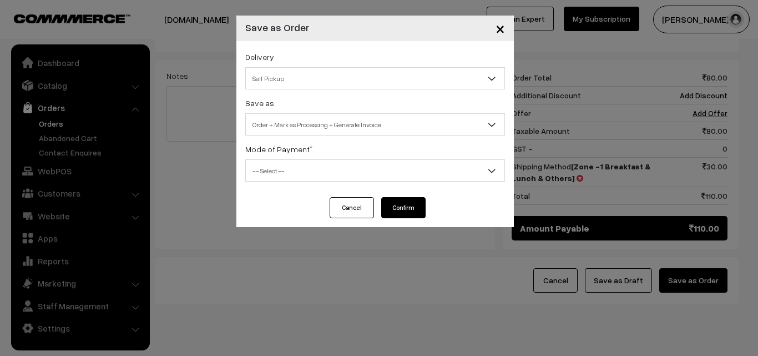
click at [309, 178] on span "-- Select --" at bounding box center [375, 170] width 259 height 19
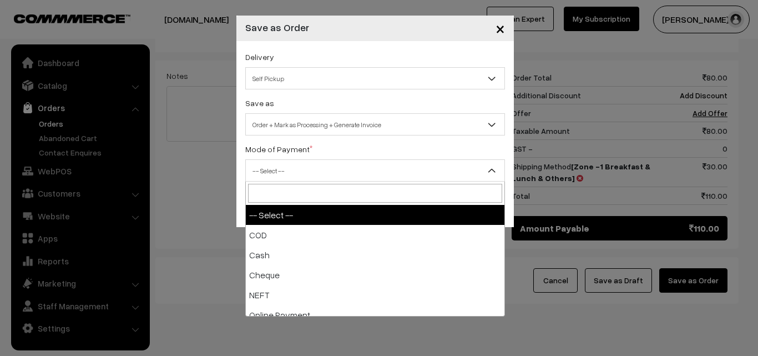
select select "1"
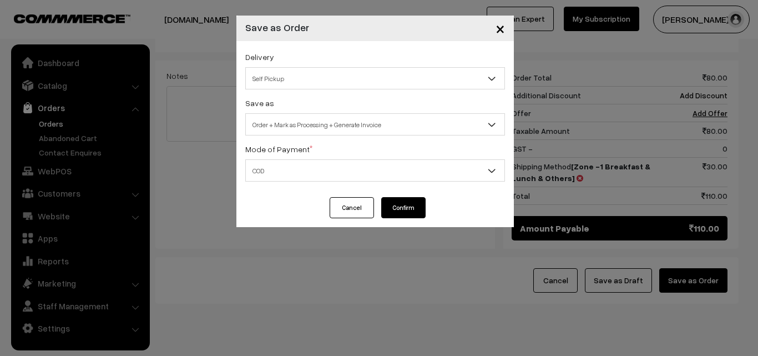
click at [402, 210] on button "Confirm" at bounding box center [403, 207] width 44 height 21
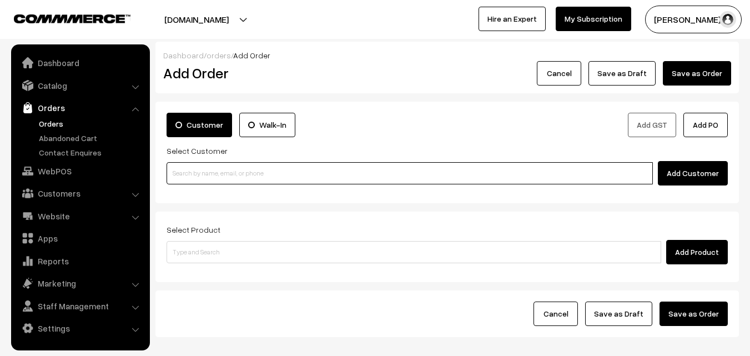
click at [326, 163] on input at bounding box center [410, 173] width 486 height 22
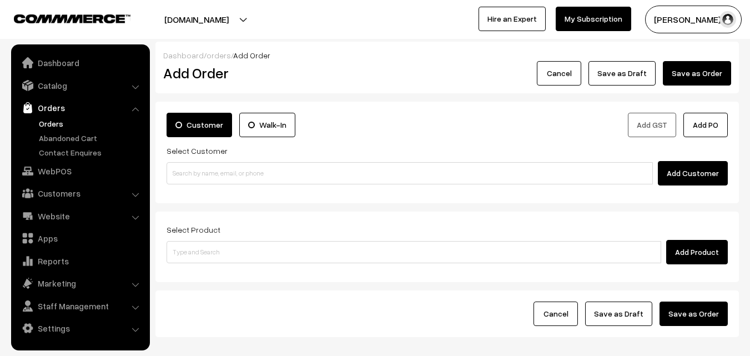
click at [48, 120] on link "Orders" at bounding box center [91, 124] width 110 height 12
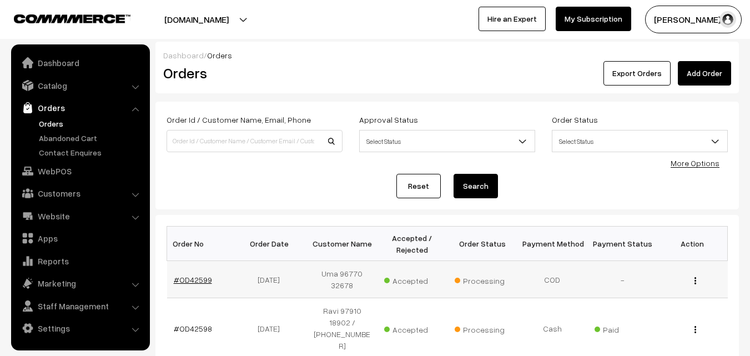
click at [190, 281] on link "#OD42599" at bounding box center [193, 279] width 38 height 9
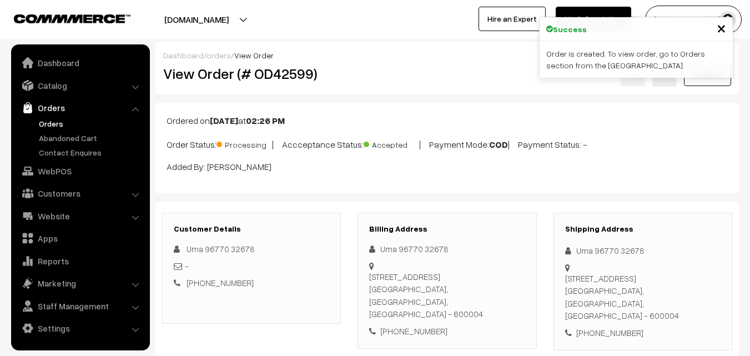
click at [347, 80] on div "View Order (# OD42599)" at bounding box center [252, 74] width 195 height 26
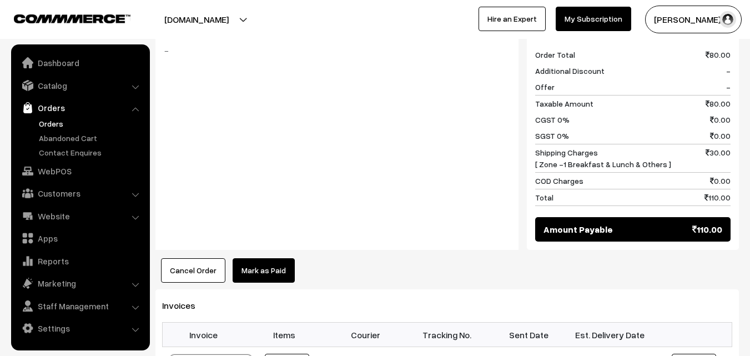
scroll to position [555, 0]
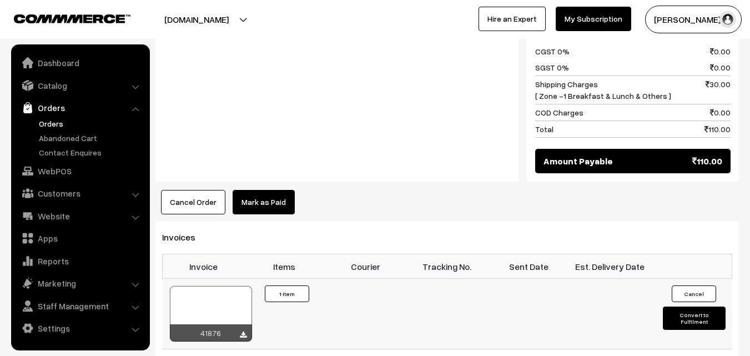
click at [211, 286] on div at bounding box center [211, 314] width 82 height 56
click at [43, 124] on link "Orders" at bounding box center [91, 124] width 110 height 12
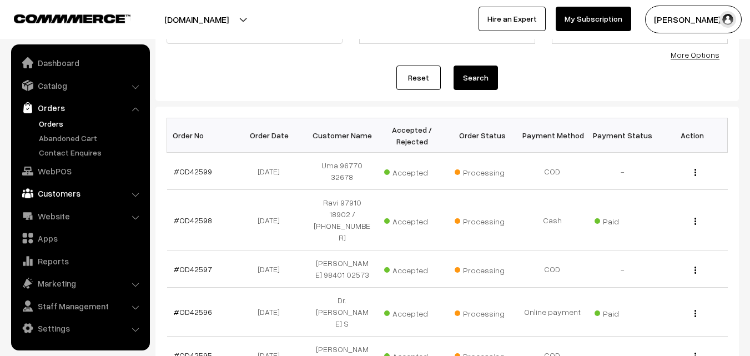
scroll to position [111, 0]
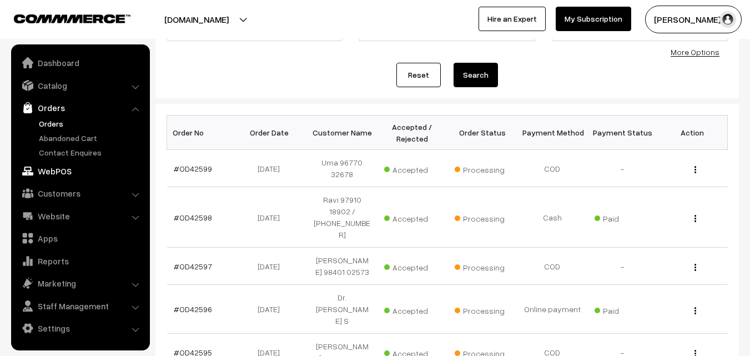
click at [53, 174] on link "WebPOS" at bounding box center [80, 171] width 132 height 20
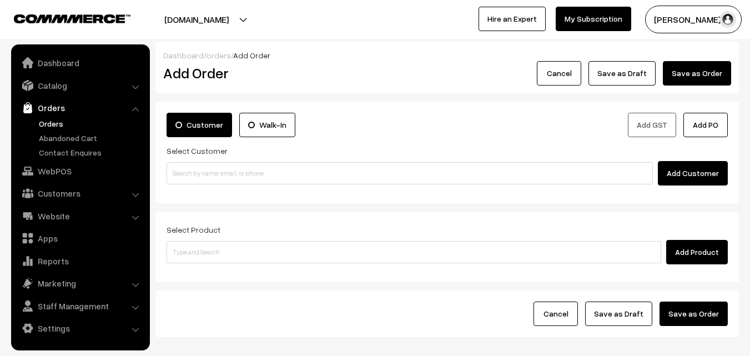
click at [41, 128] on link "Orders" at bounding box center [91, 124] width 110 height 12
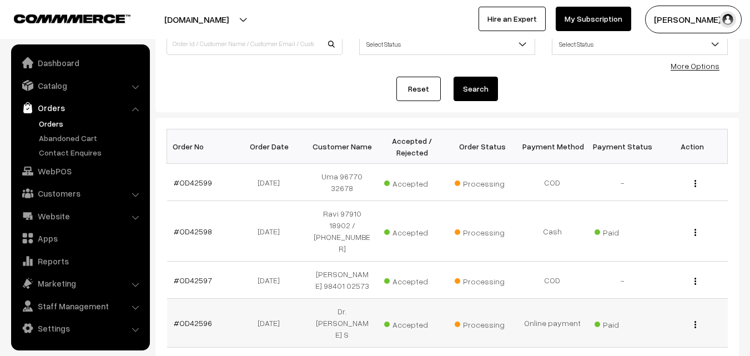
scroll to position [222, 0]
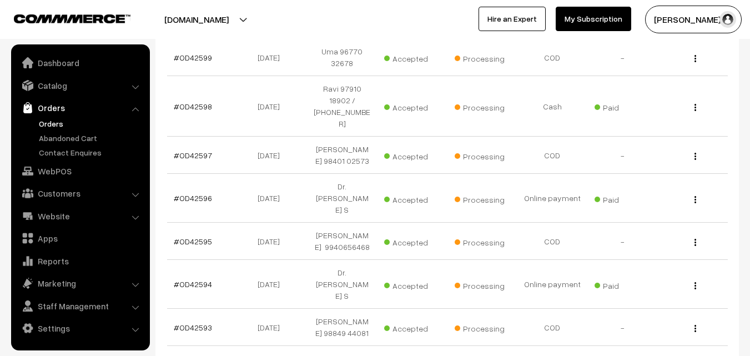
click at [63, 124] on link "Orders" at bounding box center [91, 124] width 110 height 12
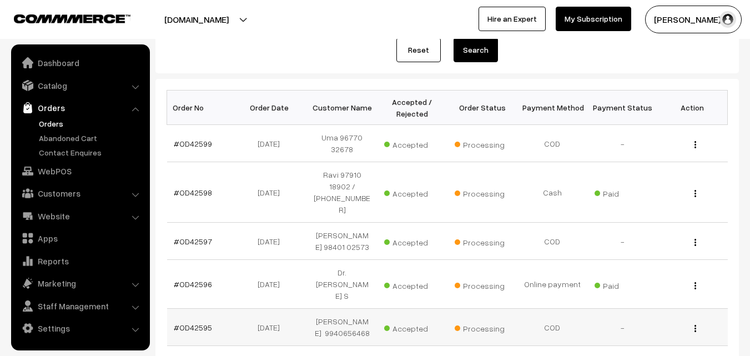
scroll to position [111, 0]
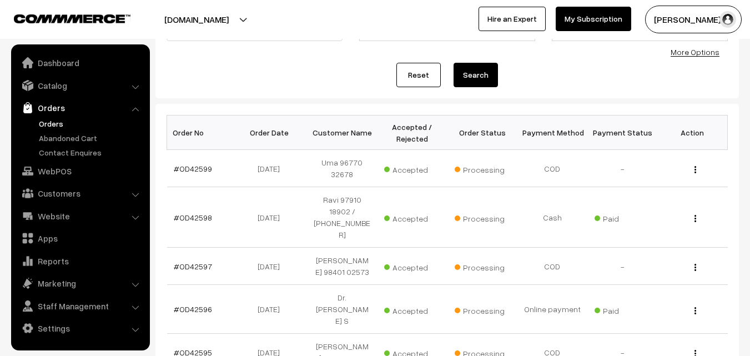
click at [50, 114] on link "Orders" at bounding box center [80, 108] width 132 height 20
